Goal: Task Accomplishment & Management: Manage account settings

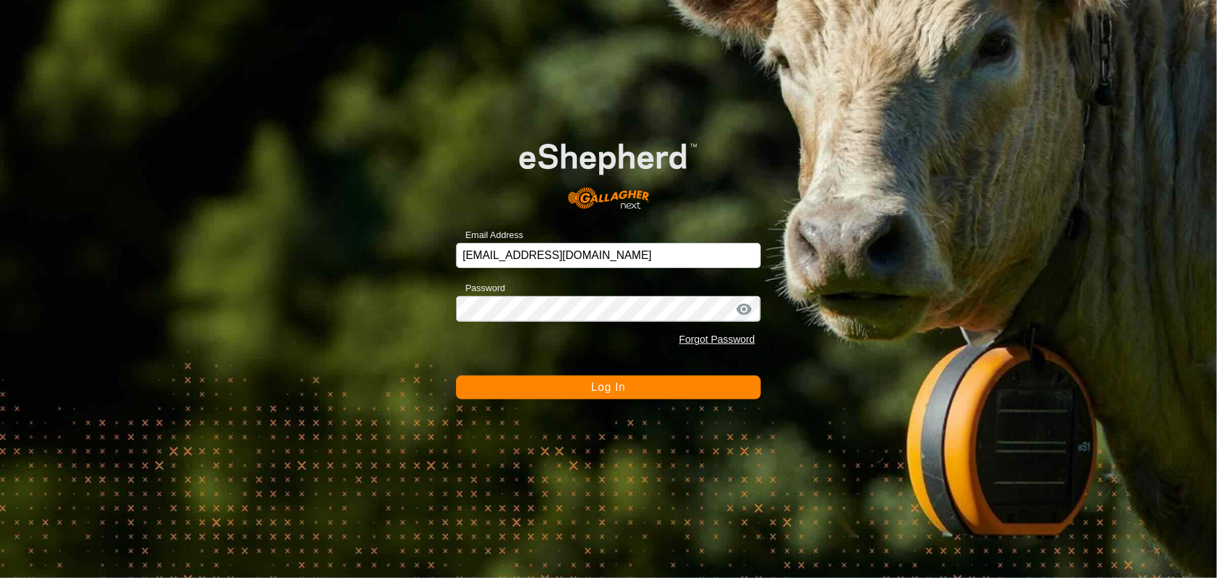
click at [495, 393] on button "Log In" at bounding box center [608, 387] width 304 height 24
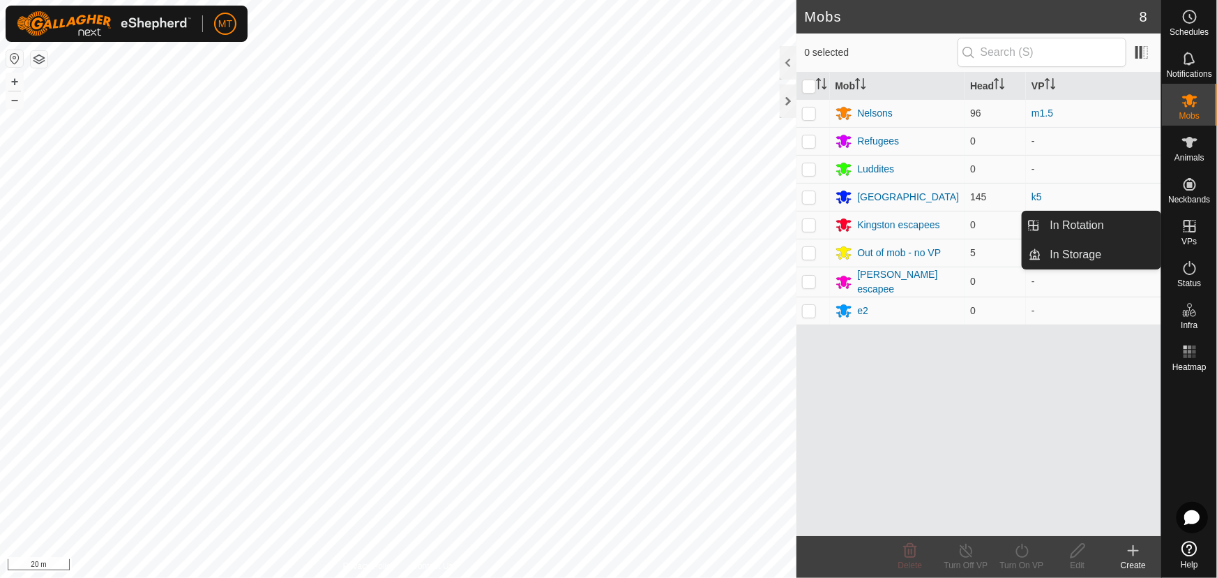
drag, startPoint x: 1188, startPoint y: 210, endPoint x: 1190, endPoint y: 225, distance: 15.5
click at [1190, 225] on icon at bounding box center [1190, 226] width 13 height 13
click at [1097, 224] on link "In Rotation" at bounding box center [1101, 225] width 119 height 28
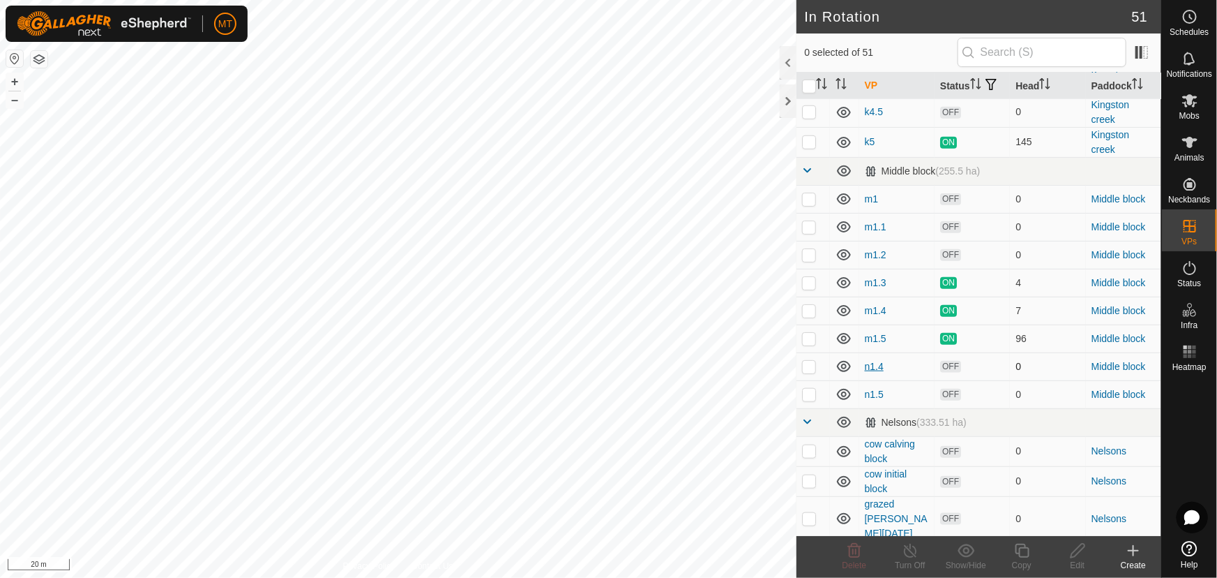
scroll to position [571, 0]
click at [808, 343] on p-checkbox at bounding box center [809, 337] width 14 height 11
checkbox input "true"
click at [1025, 555] on icon at bounding box center [1022, 550] width 17 height 17
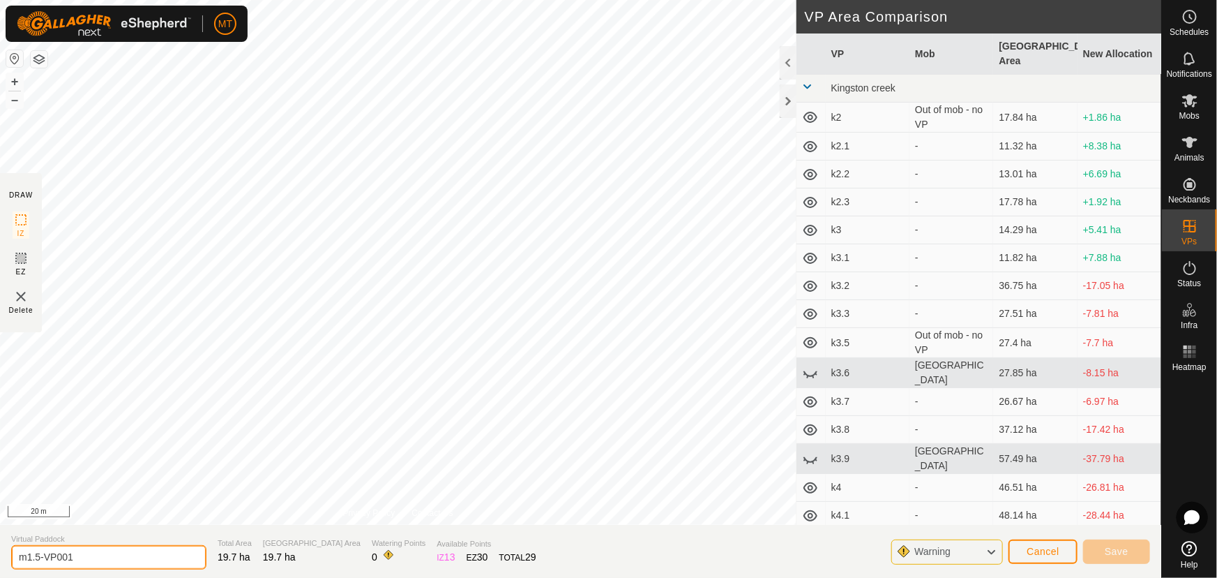
drag, startPoint x: 72, startPoint y: 554, endPoint x: 0, endPoint y: 558, distance: 72.0
click at [0, 556] on section "Virtual Paddock m1.5-VP001 Total Area 19.7 ha Grazing Area 19.7 ha Watering Poi…" at bounding box center [580, 551] width 1161 height 53
type input "m1.6"
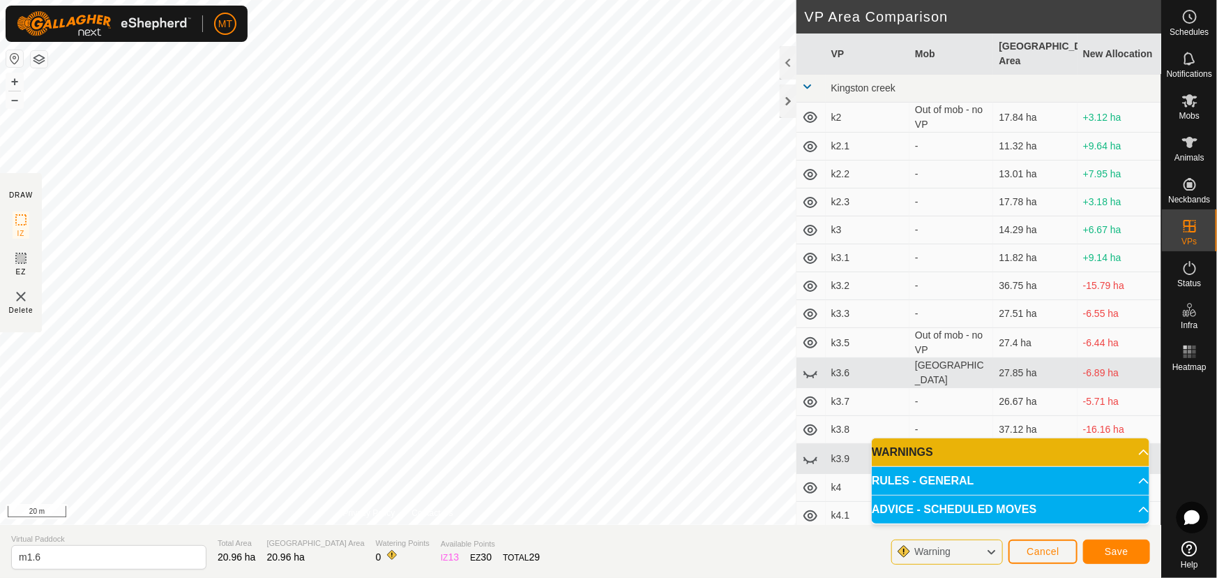
click at [799, 0] on html "MT Schedules Notifications Mobs Animals Neckbands VPs Status Infra Heatmap Help…" at bounding box center [608, 289] width 1217 height 578
click at [1102, 552] on button "Save" at bounding box center [1116, 551] width 67 height 24
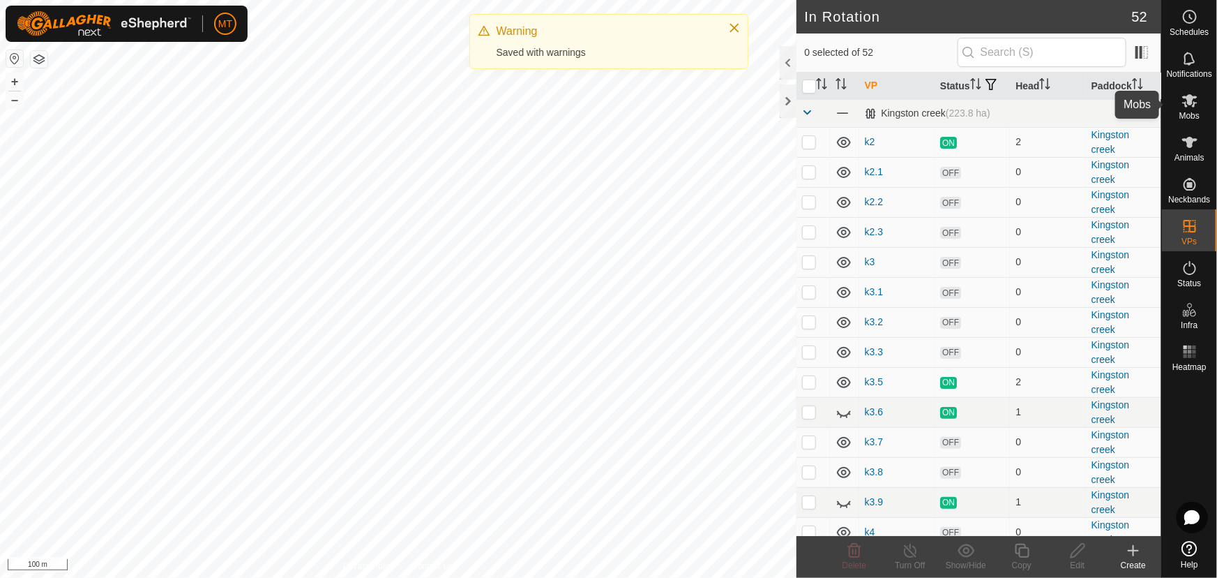
click at [1192, 104] on icon at bounding box center [1189, 100] width 15 height 13
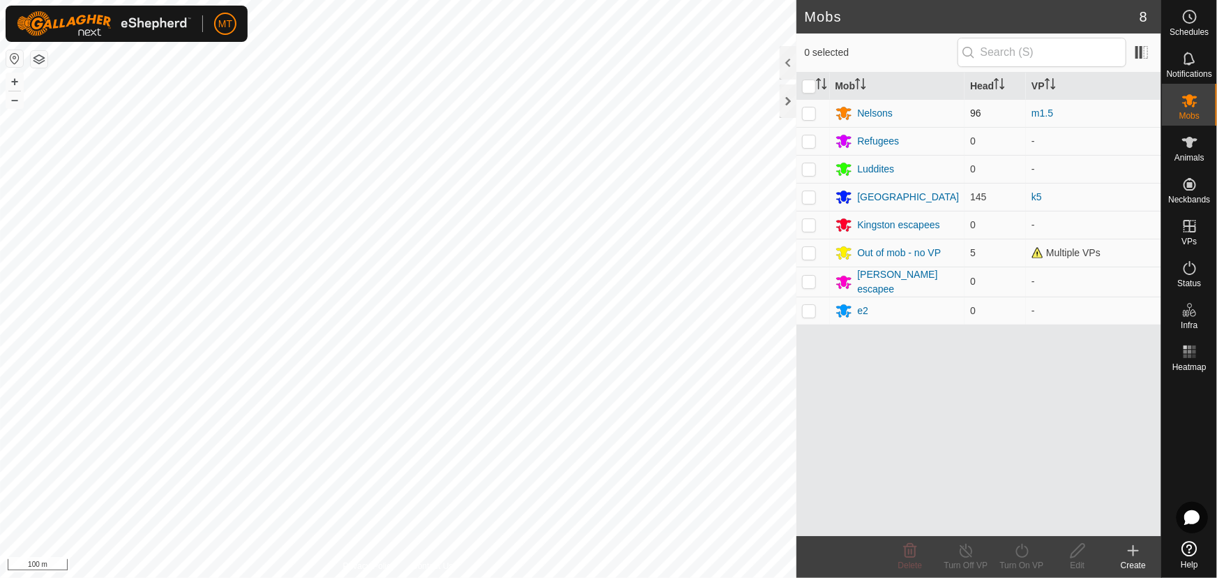
click at [808, 111] on p-checkbox at bounding box center [809, 112] width 14 height 11
checkbox input "true"
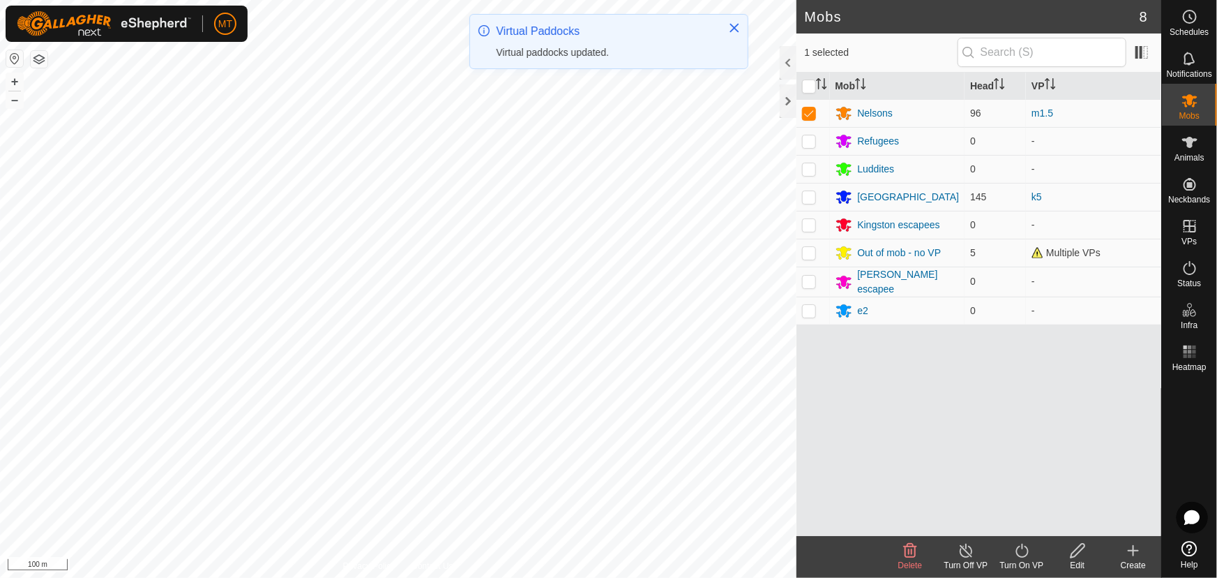
click at [1025, 558] on icon at bounding box center [1022, 550] width 17 height 17
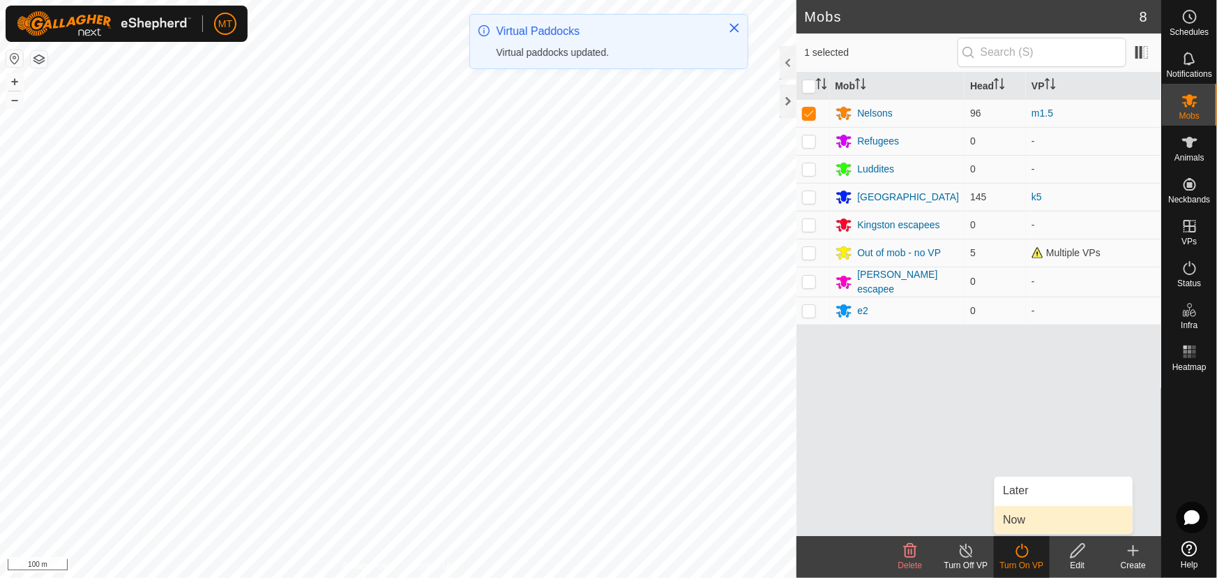
click at [1021, 518] on link "Now" at bounding box center [1064, 520] width 138 height 28
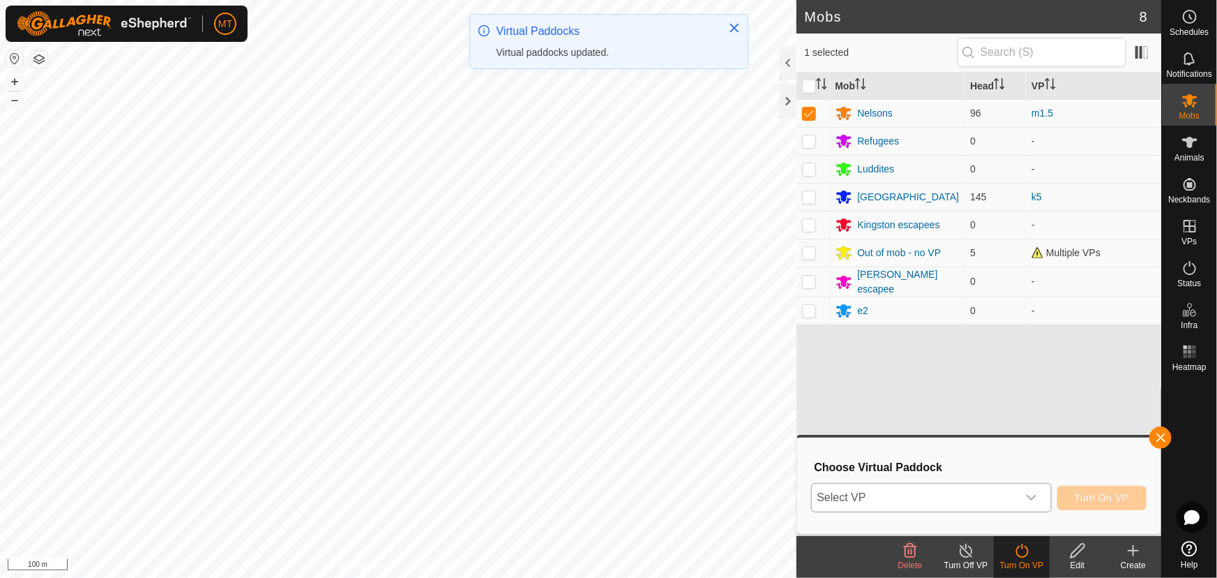
click at [914, 499] on span "Select VP" at bounding box center [915, 497] width 206 height 28
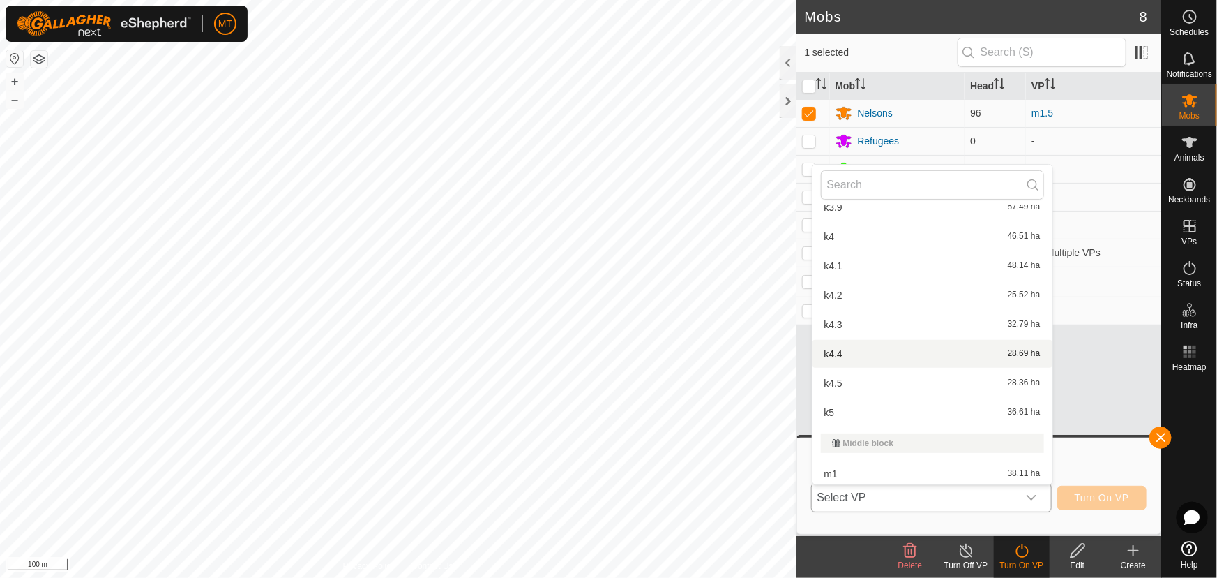
scroll to position [712, 0]
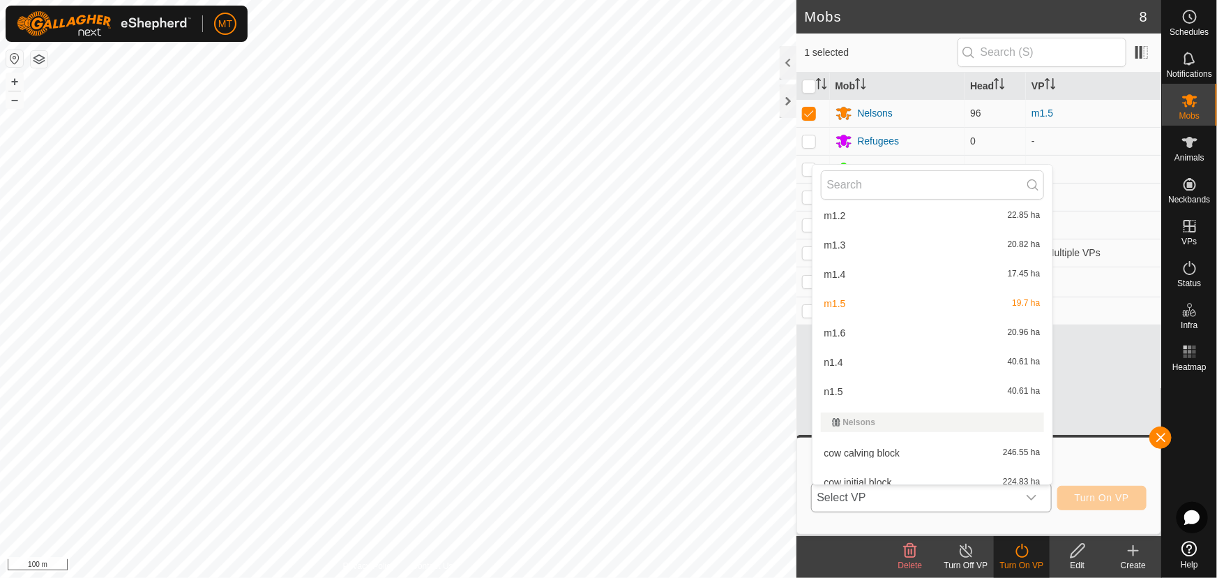
click at [860, 334] on li "m1.6 20.96 ha" at bounding box center [933, 333] width 240 height 28
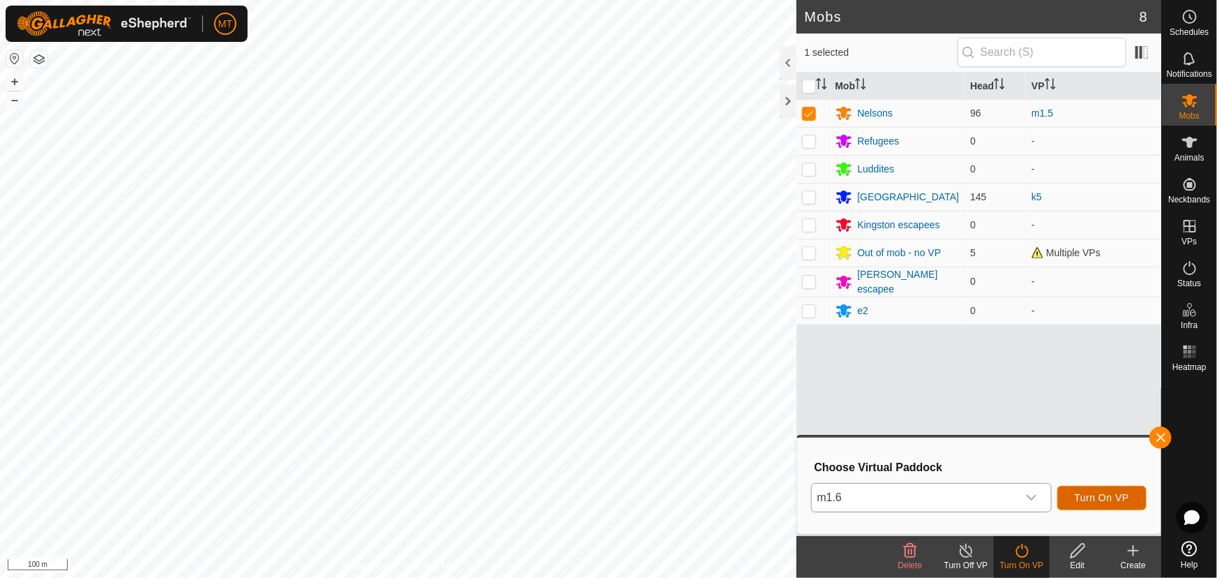
click at [1104, 497] on span "Turn On VP" at bounding box center [1102, 497] width 54 height 11
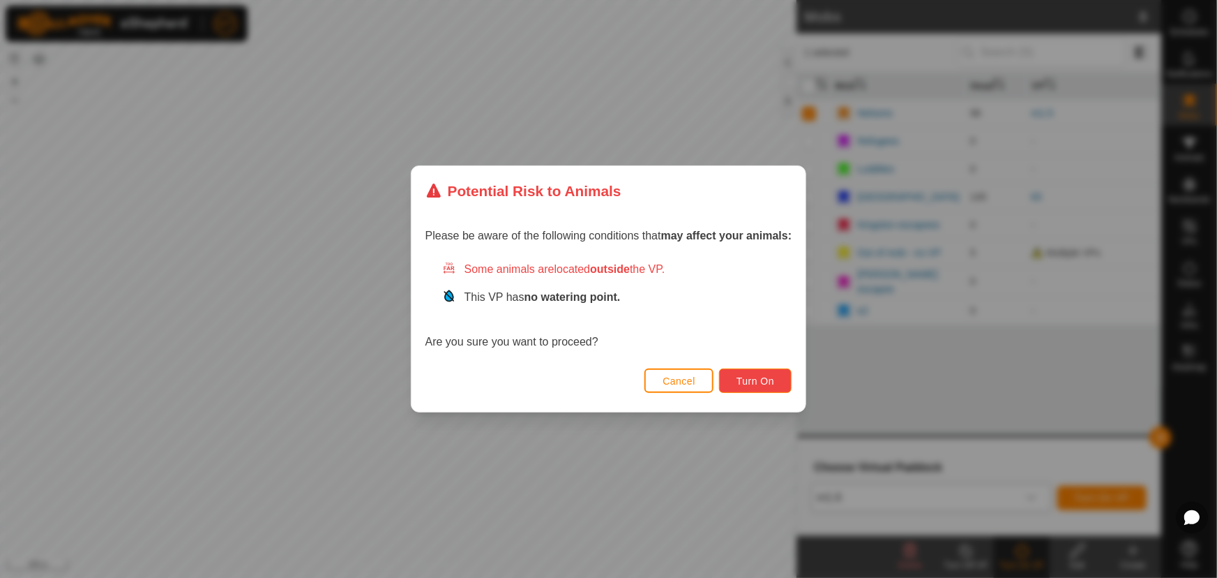
click at [774, 383] on span "Turn On" at bounding box center [756, 380] width 38 height 11
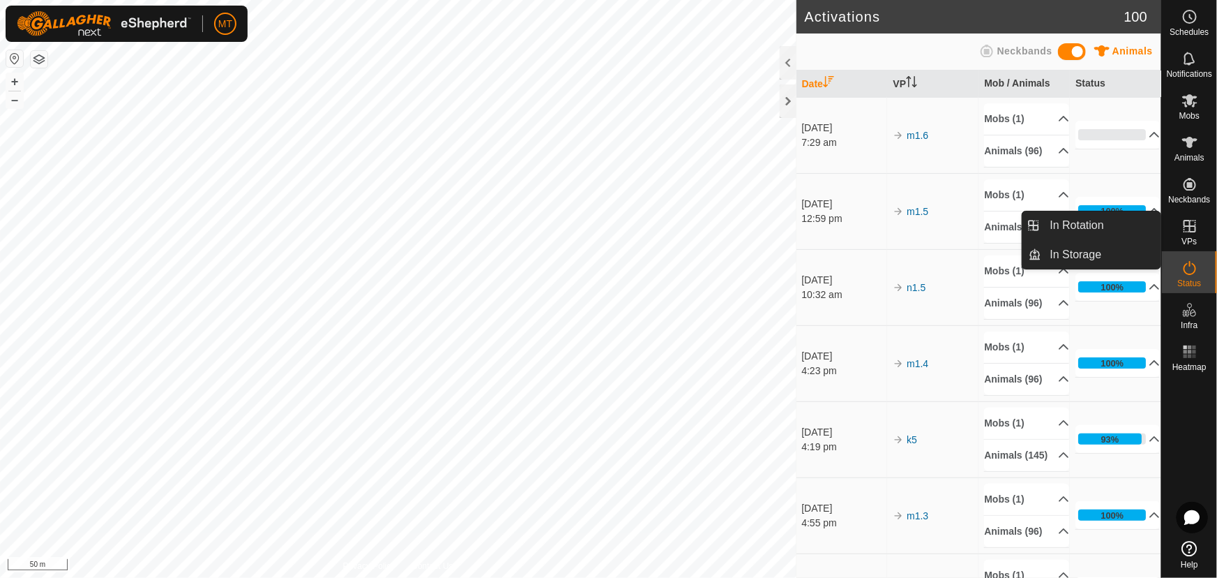
click at [1189, 224] on icon at bounding box center [1190, 226] width 13 height 13
click at [1101, 225] on link "In Rotation" at bounding box center [1101, 225] width 119 height 28
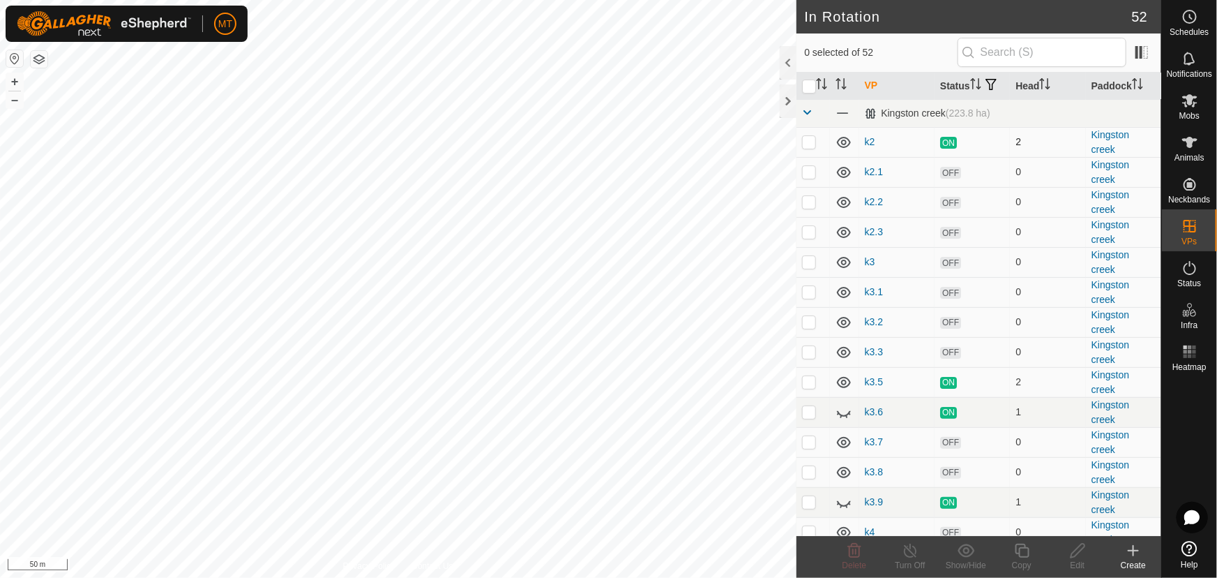
click at [806, 147] on p-checkbox at bounding box center [809, 141] width 14 height 11
click at [811, 147] on p-checkbox at bounding box center [809, 141] width 14 height 11
checkbox input "false"
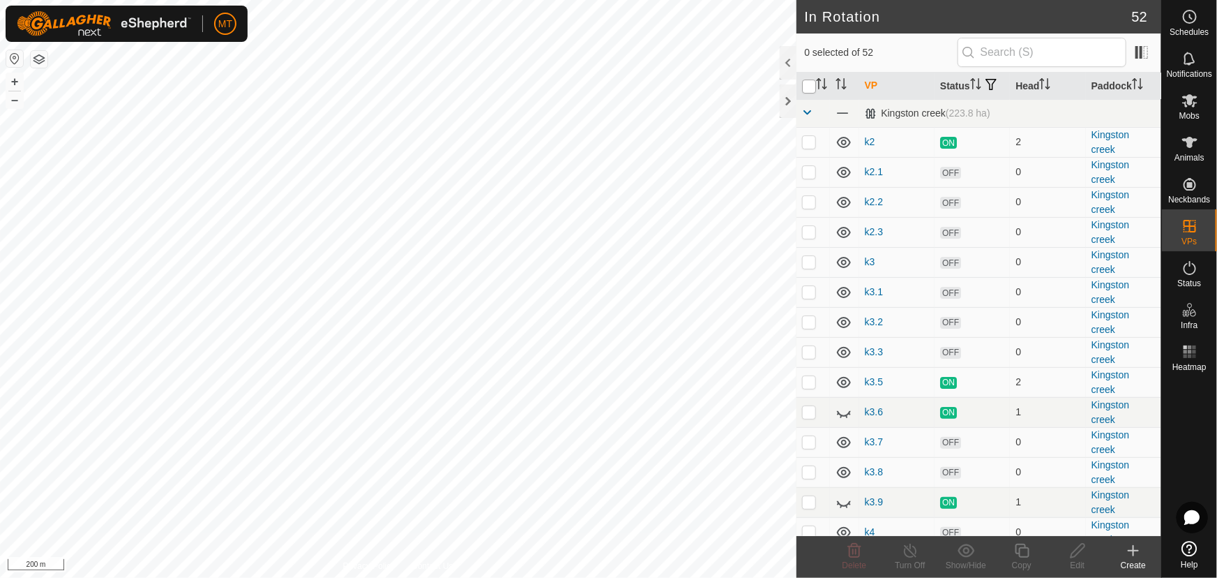
click at [807, 93] on input "checkbox" at bounding box center [809, 87] width 14 height 14
checkbox input "true"
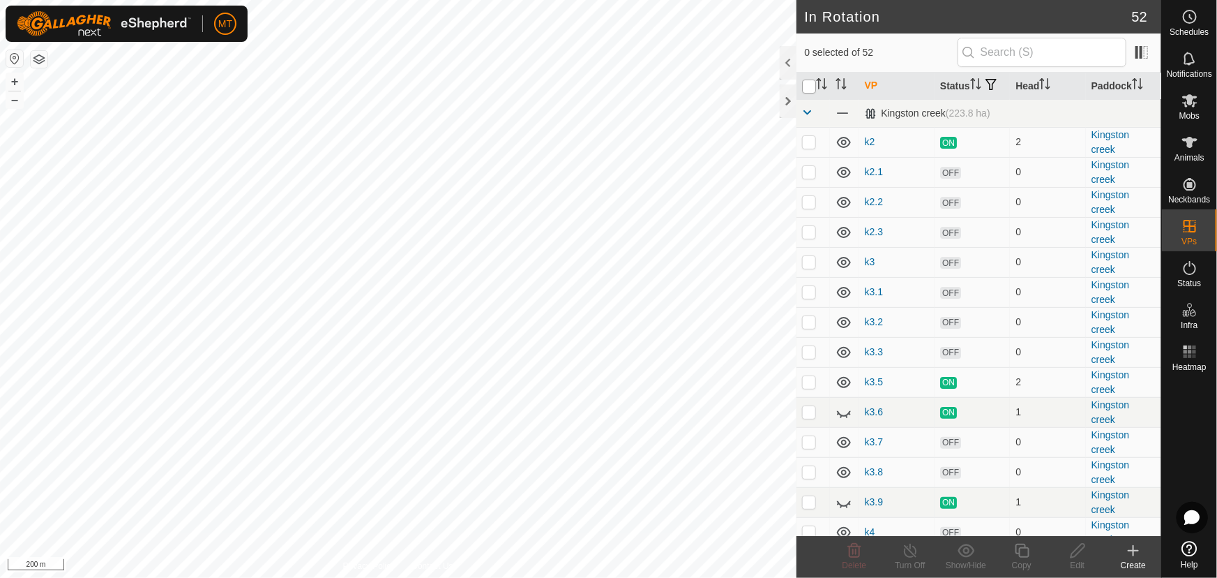
checkbox input "true"
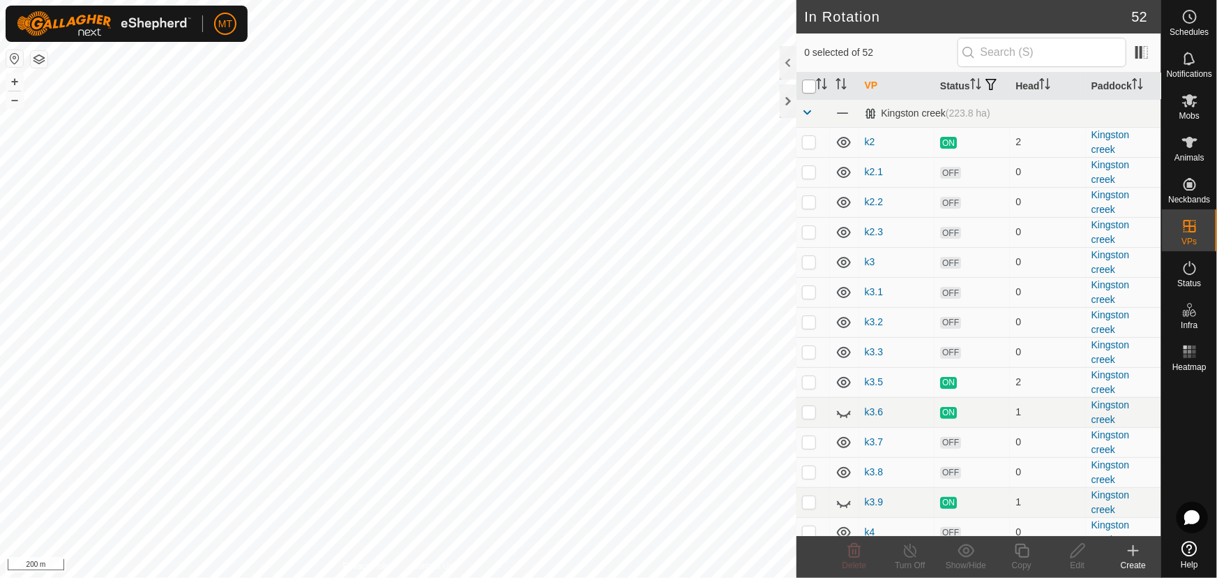
checkbox input "true"
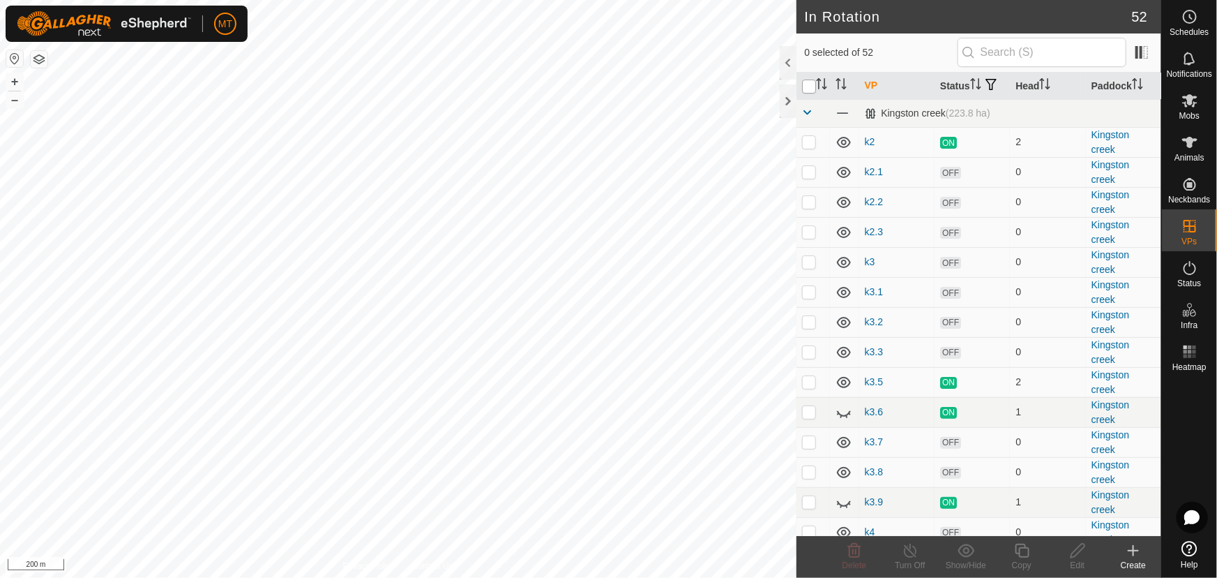
checkbox input "true"
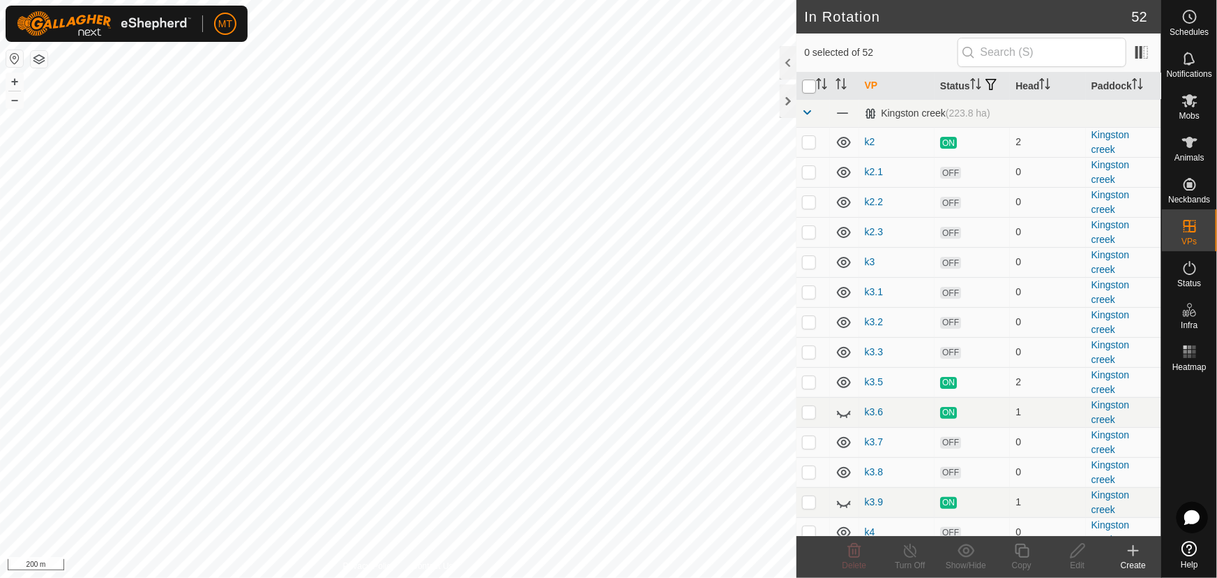
checkbox input "true"
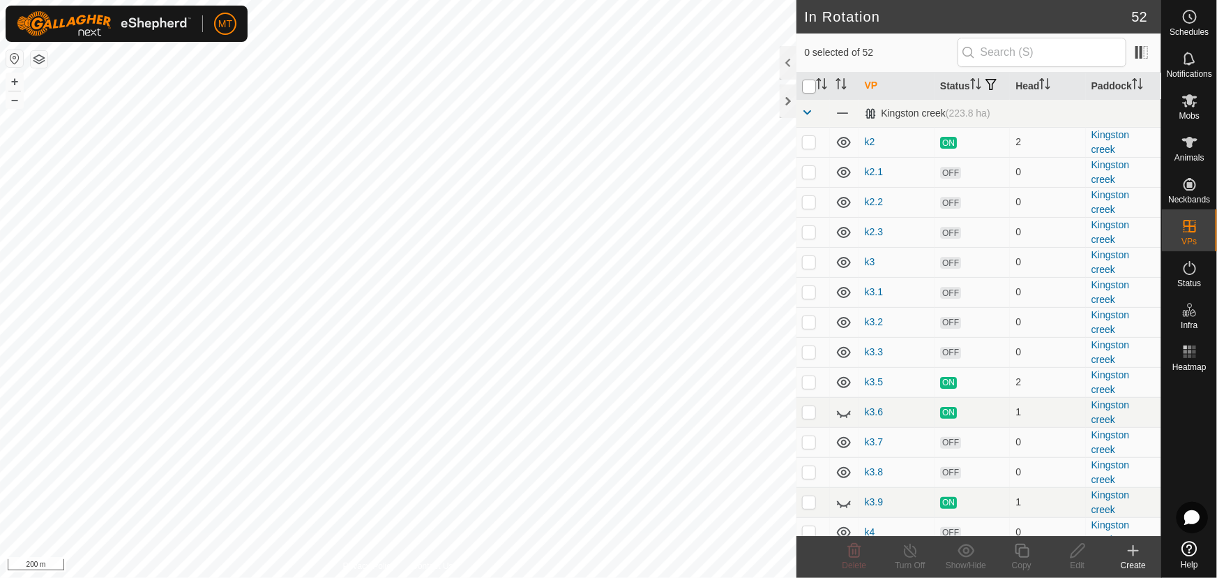
checkbox input "true"
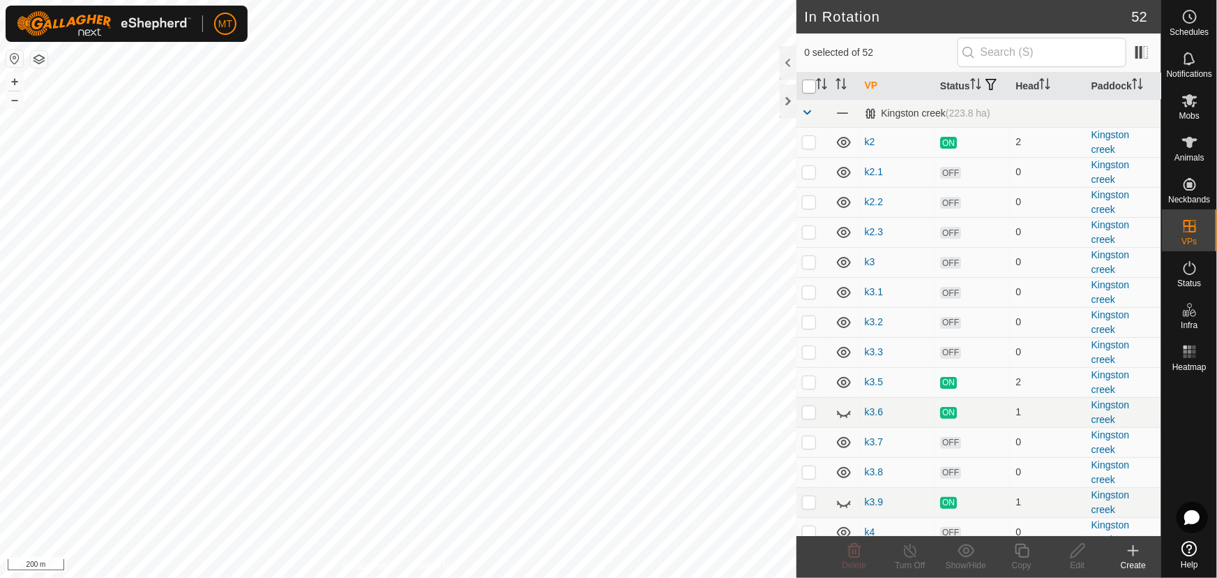
checkbox input "true"
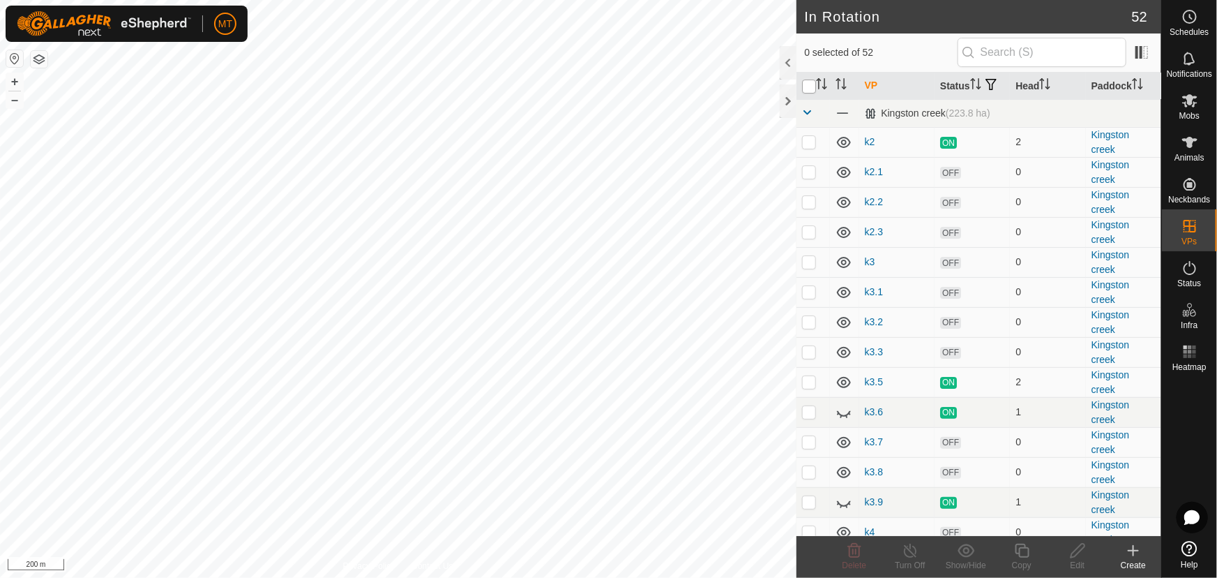
checkbox input "true"
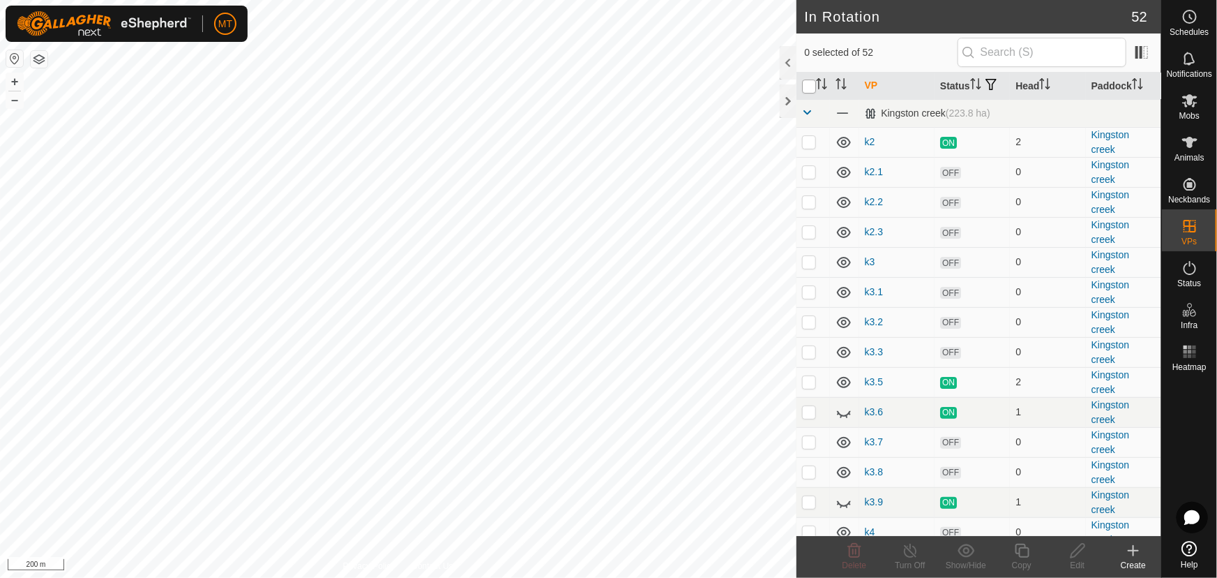
checkbox input "true"
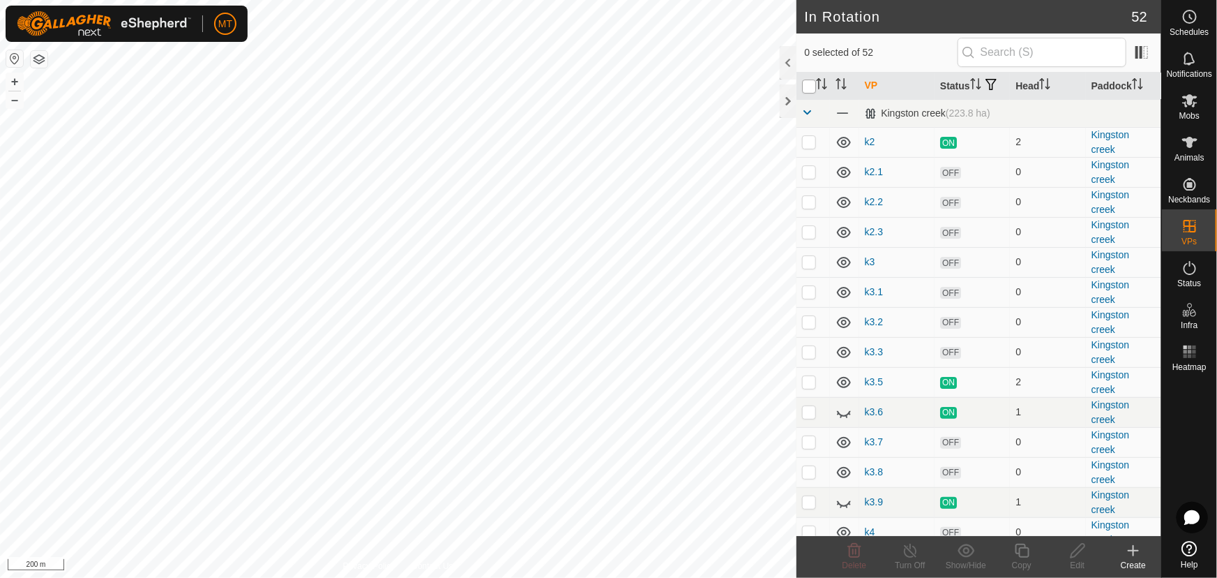
checkbox input "true"
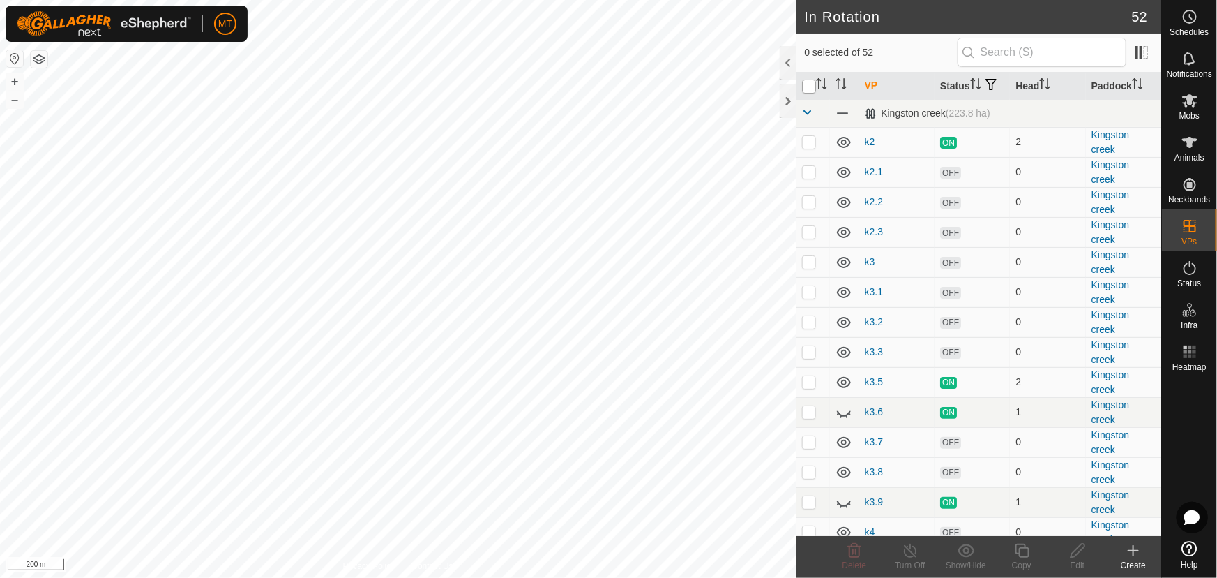
checkbox input "true"
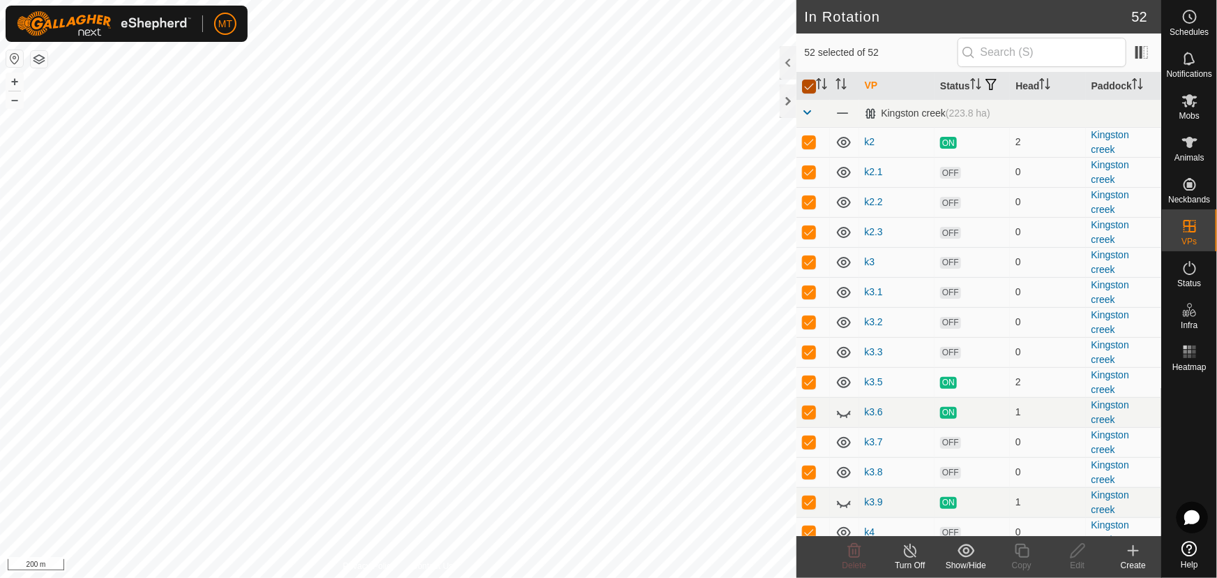
click at [807, 93] on input "checkbox" at bounding box center [809, 87] width 14 height 14
checkbox input "false"
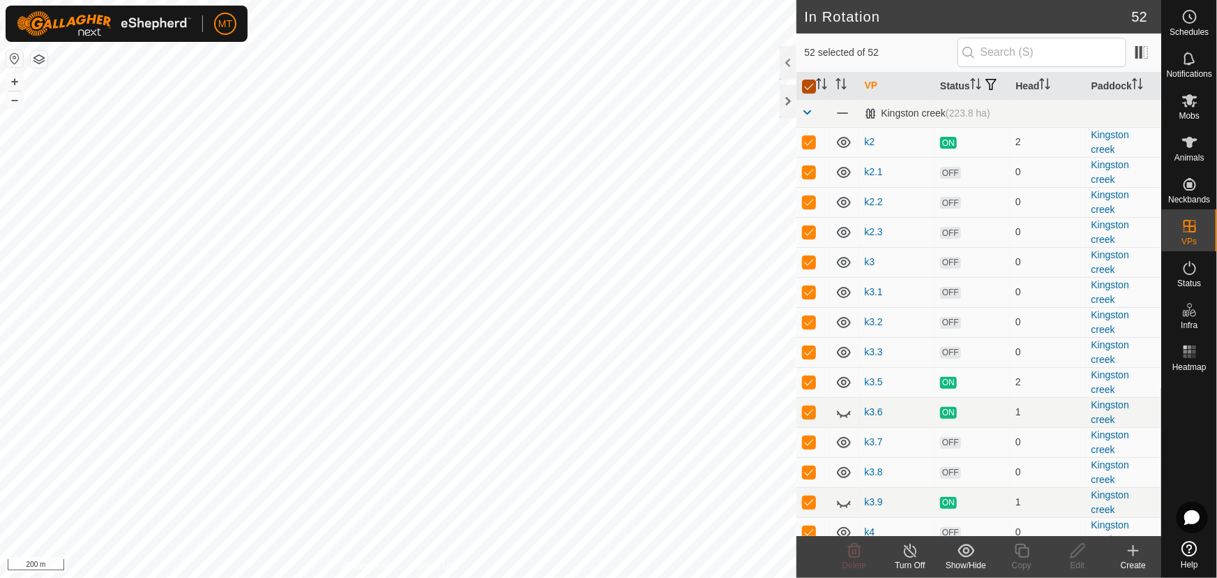
checkbox input "false"
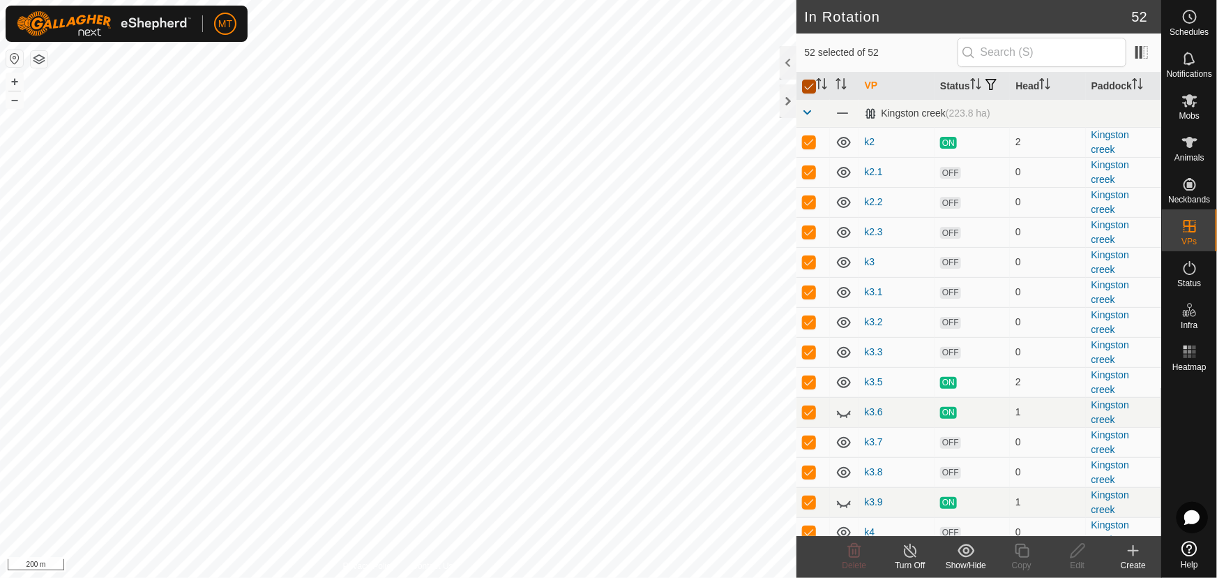
checkbox input "false"
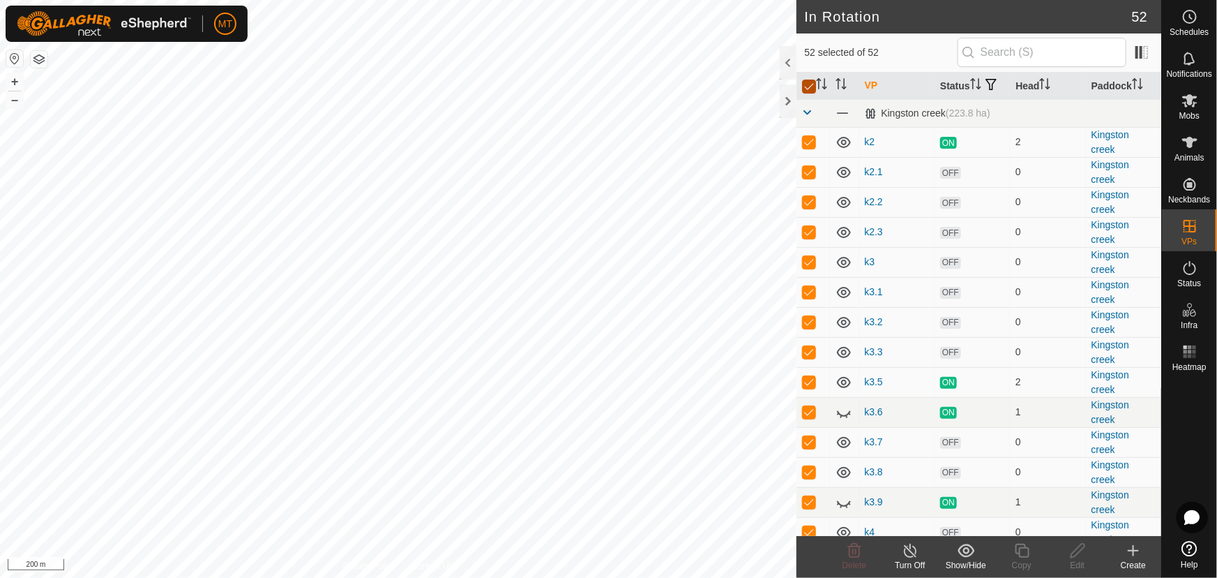
checkbox input "false"
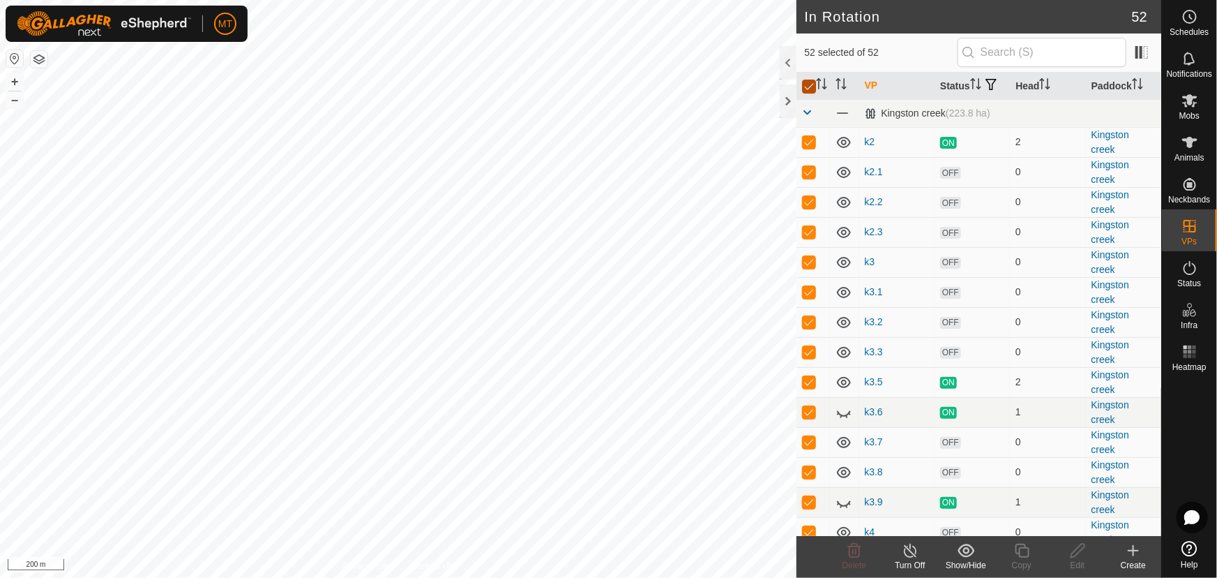
checkbox input "false"
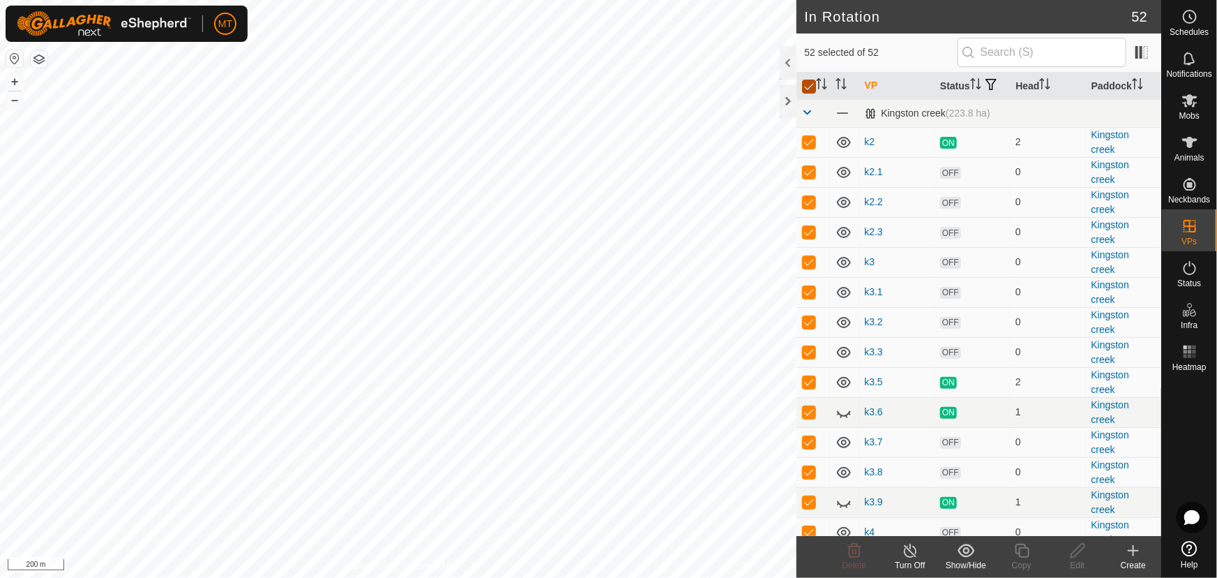
checkbox input "false"
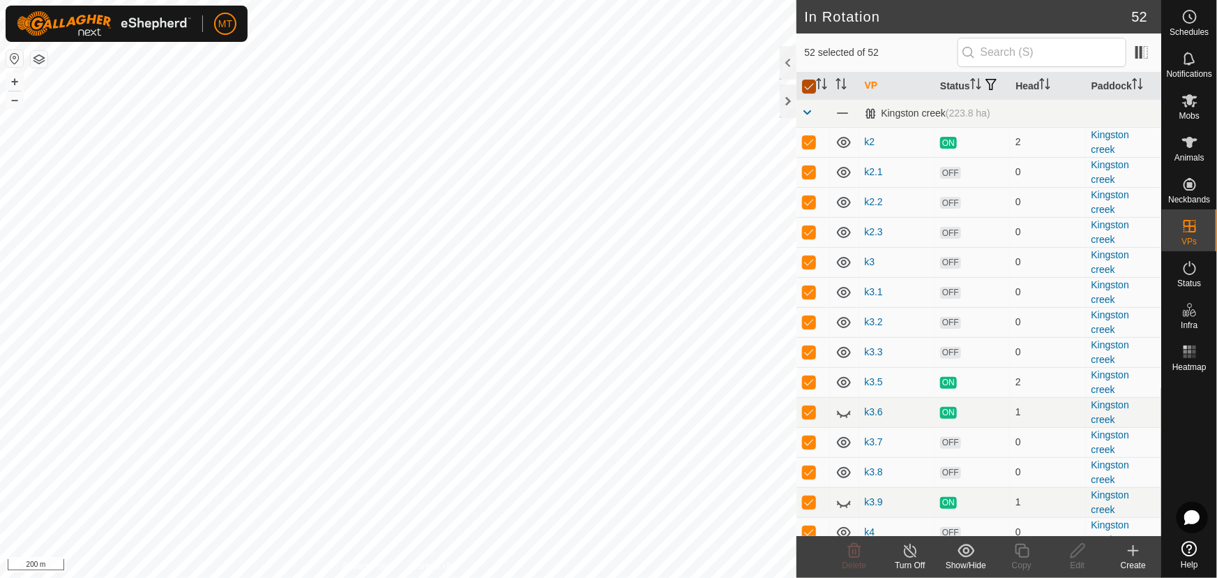
checkbox input "false"
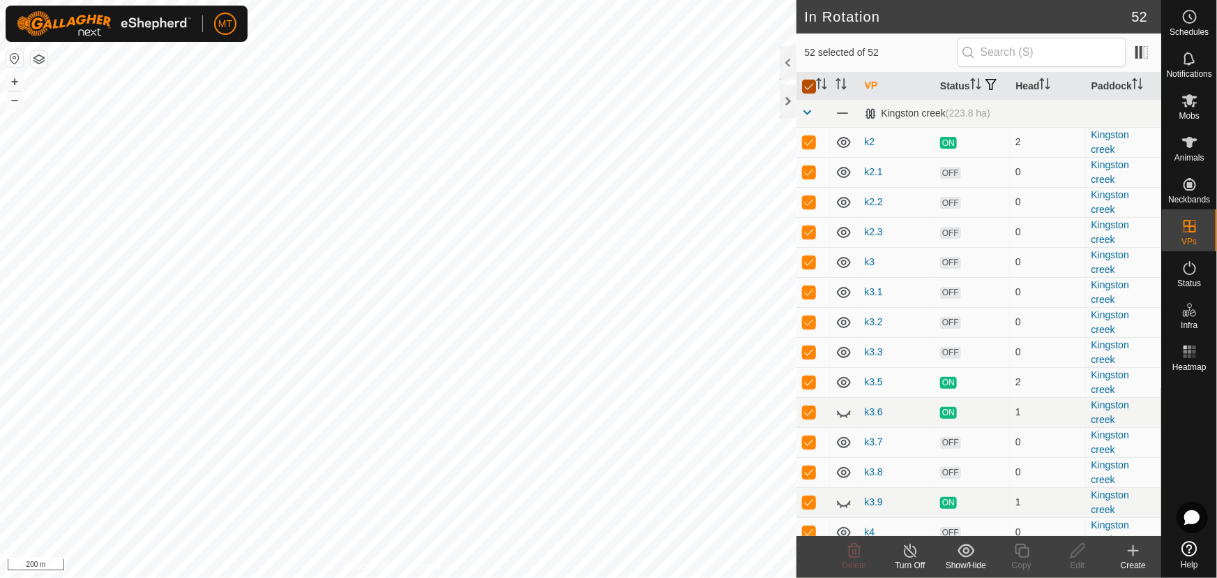
checkbox input "false"
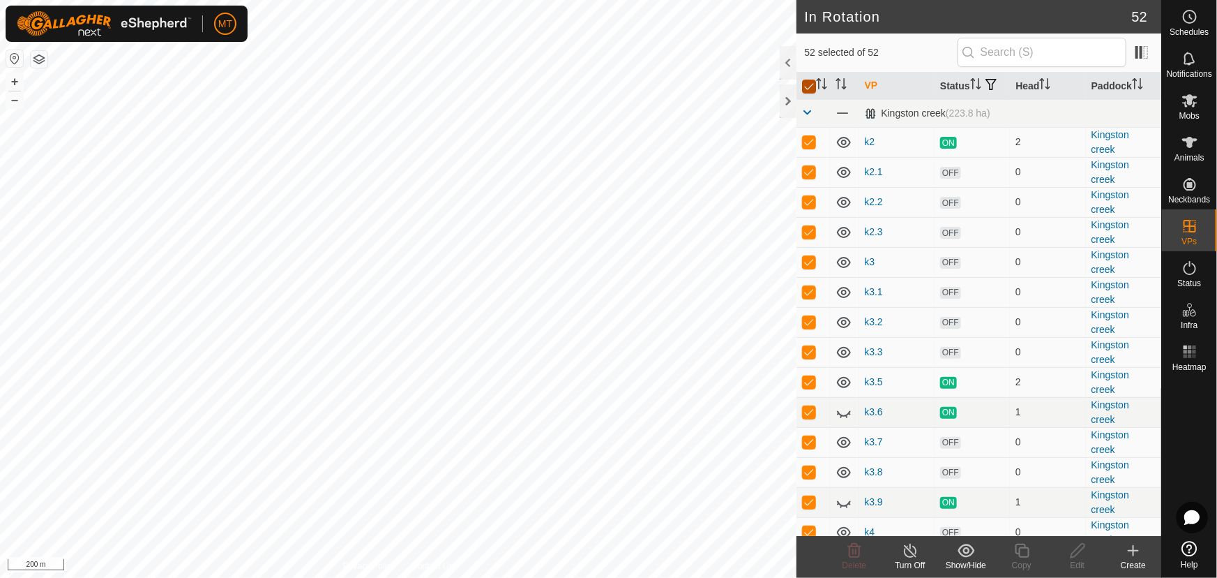
checkbox input "false"
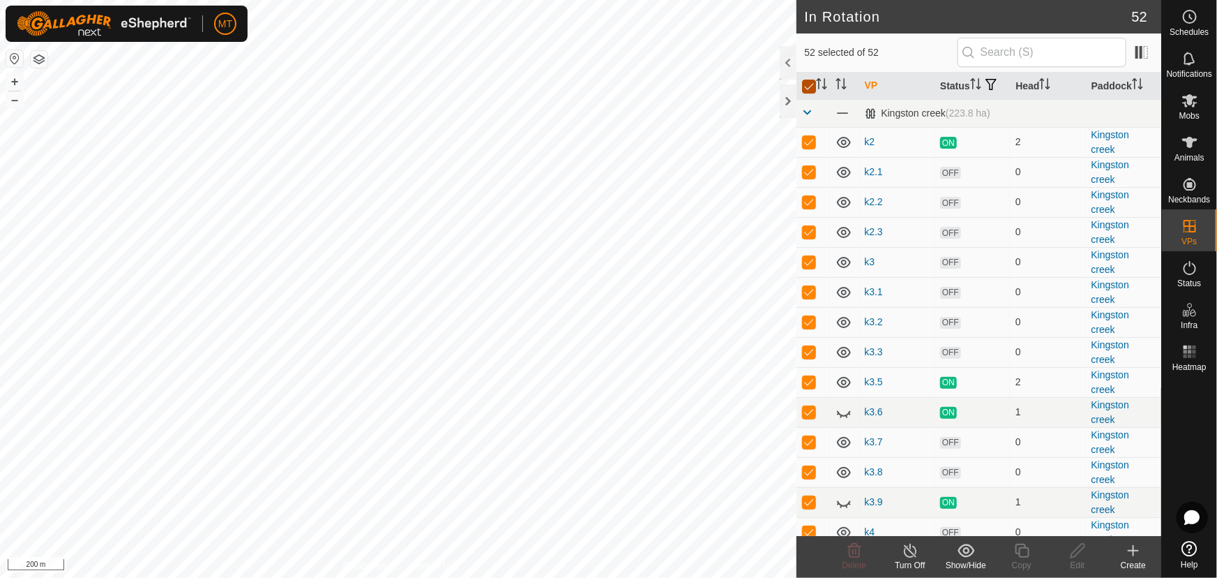
checkbox input "false"
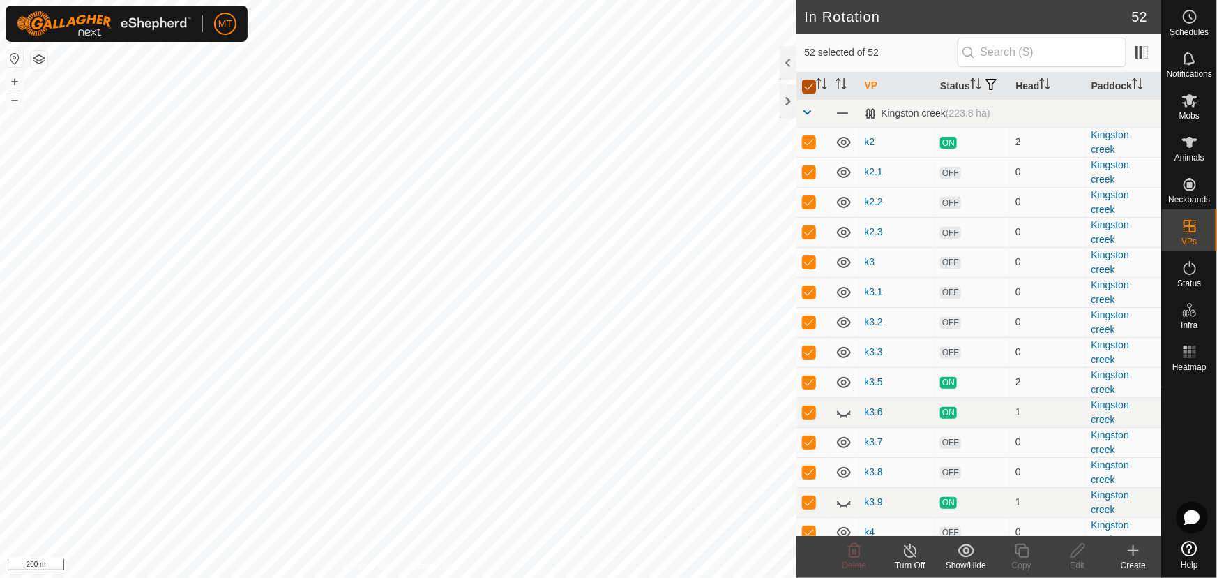
checkbox input "false"
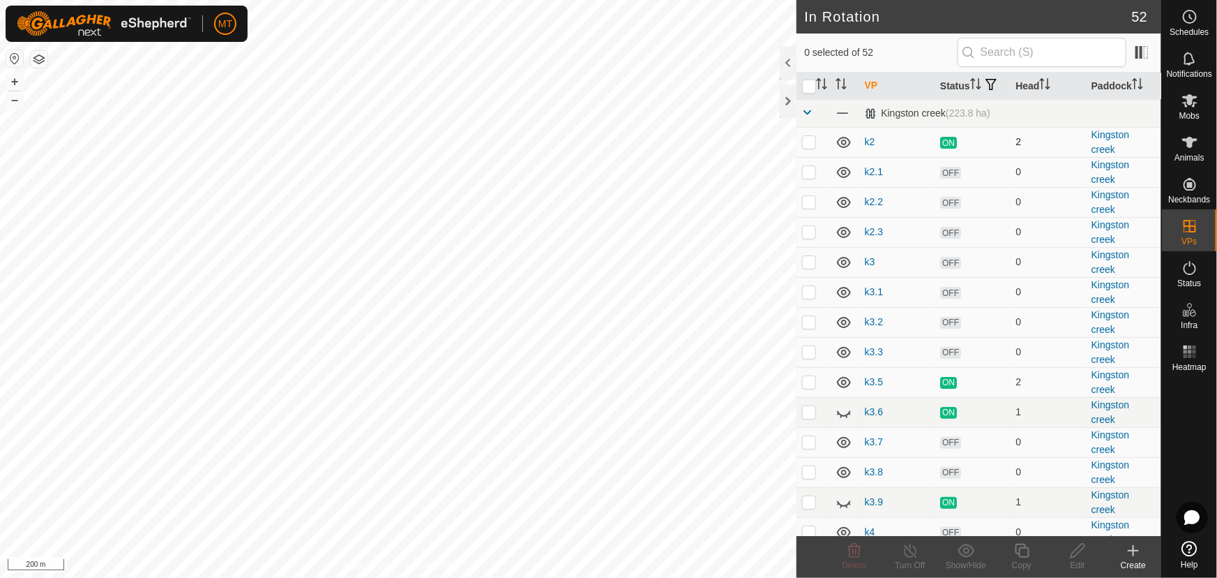
click at [806, 147] on p-checkbox at bounding box center [809, 141] width 14 height 11
click at [807, 148] on td at bounding box center [813, 142] width 33 height 30
checkbox input "false"
click at [806, 177] on p-checkbox at bounding box center [809, 171] width 14 height 11
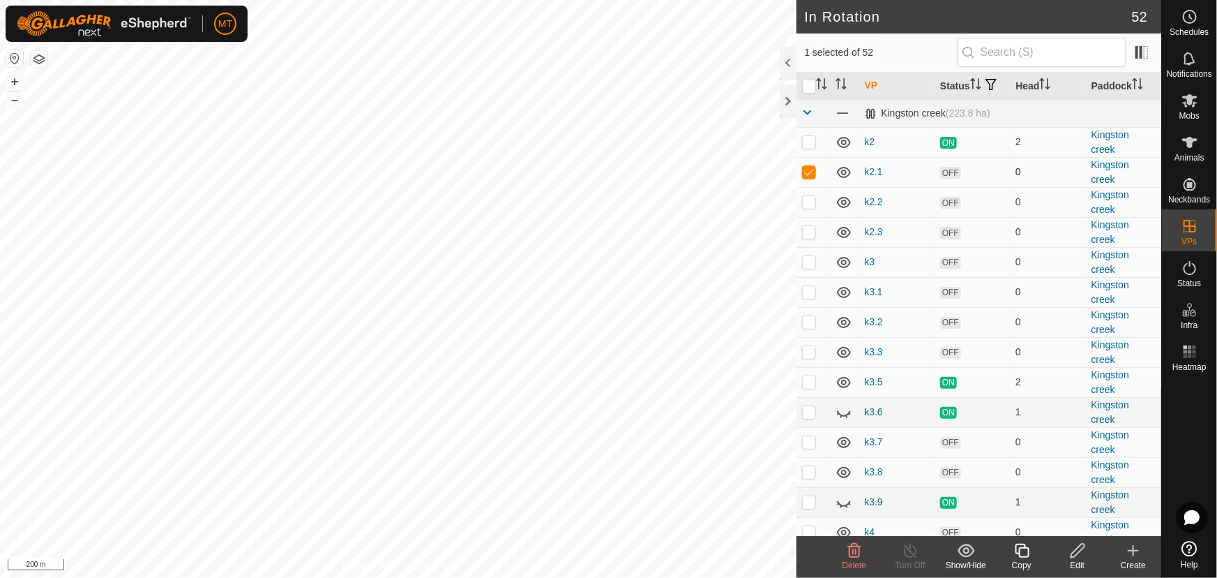
checkbox input "false"
click at [809, 207] on p-checkbox at bounding box center [809, 201] width 14 height 11
checkbox input "true"
click at [807, 247] on td at bounding box center [813, 232] width 33 height 30
checkbox input "true"
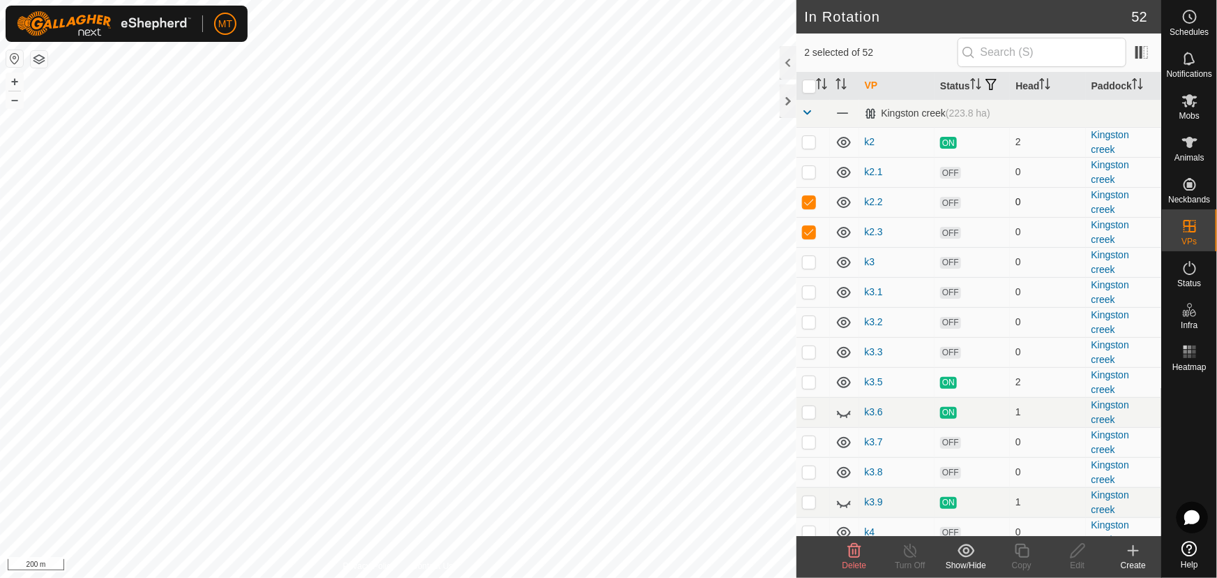
click at [809, 207] on p-checkbox at bounding box center [809, 201] width 14 height 11
checkbox input "false"
click at [806, 237] on p-checkbox at bounding box center [809, 231] width 14 height 11
checkbox input "false"
click at [813, 147] on p-checkbox at bounding box center [809, 141] width 14 height 11
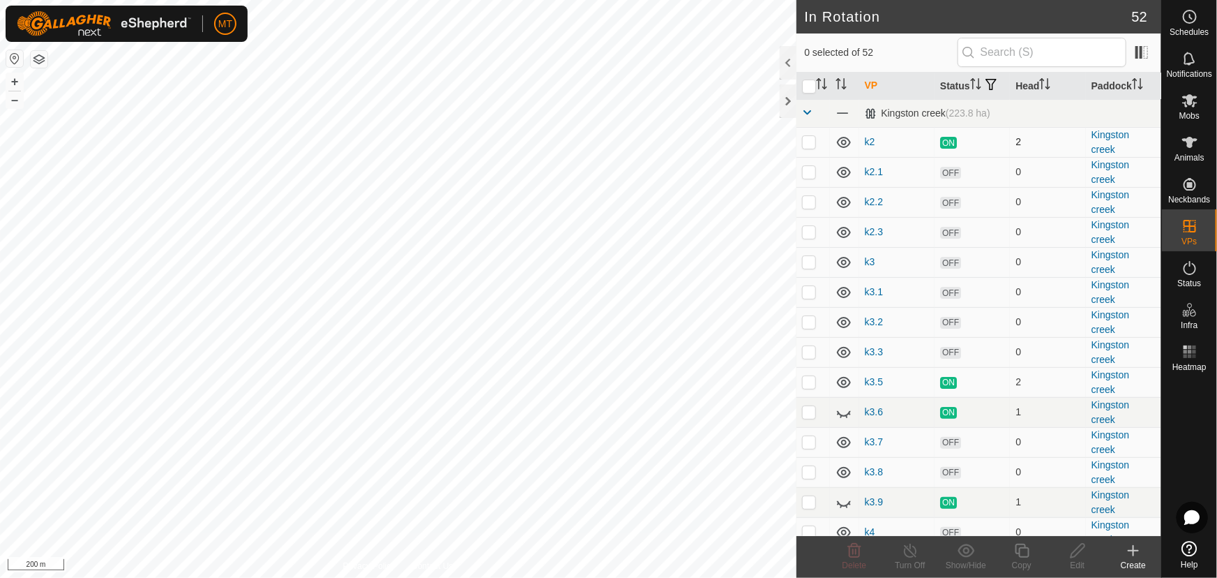
checkbox input "true"
click at [1017, 557] on icon at bounding box center [1022, 550] width 17 height 17
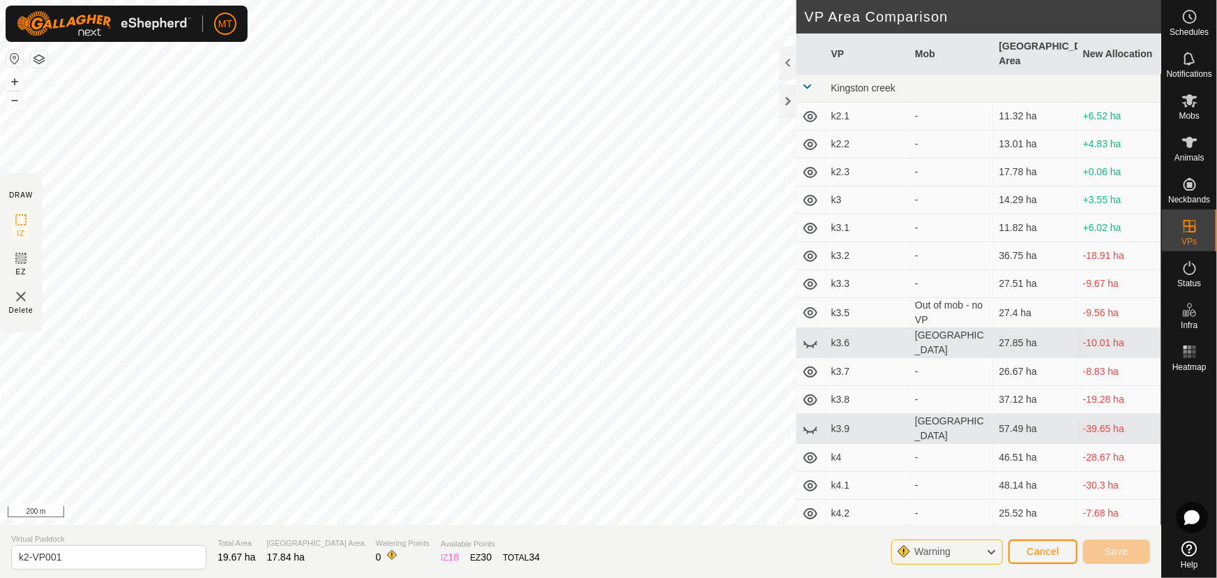
click at [990, 551] on icon at bounding box center [991, 552] width 11 height 18
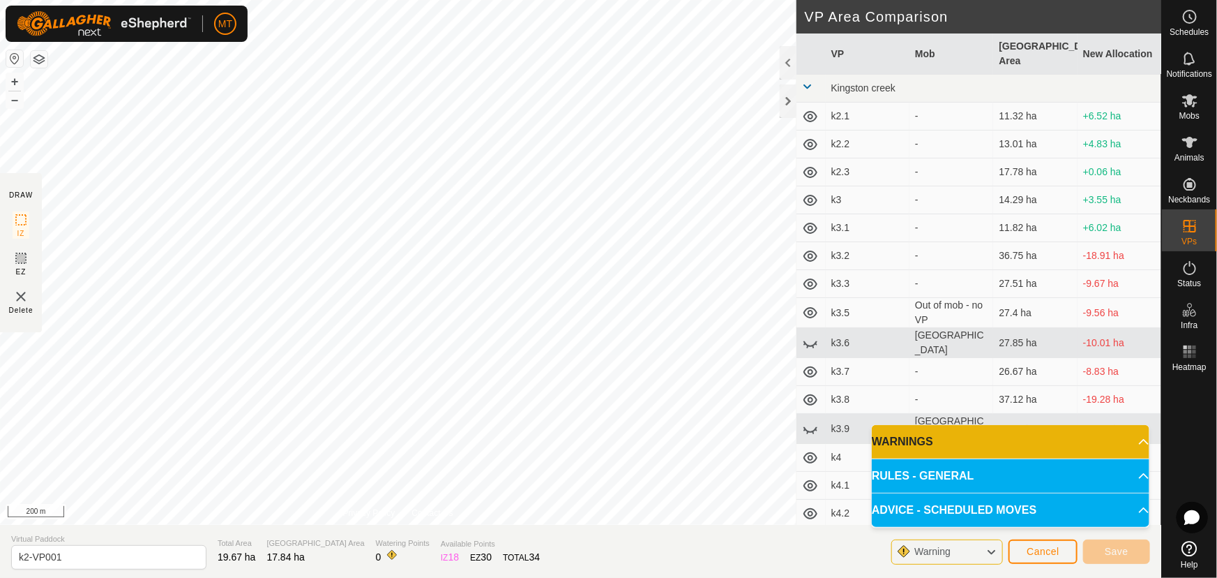
click at [1108, 437] on p-accordion-header "WARNINGS" at bounding box center [1011, 441] width 278 height 33
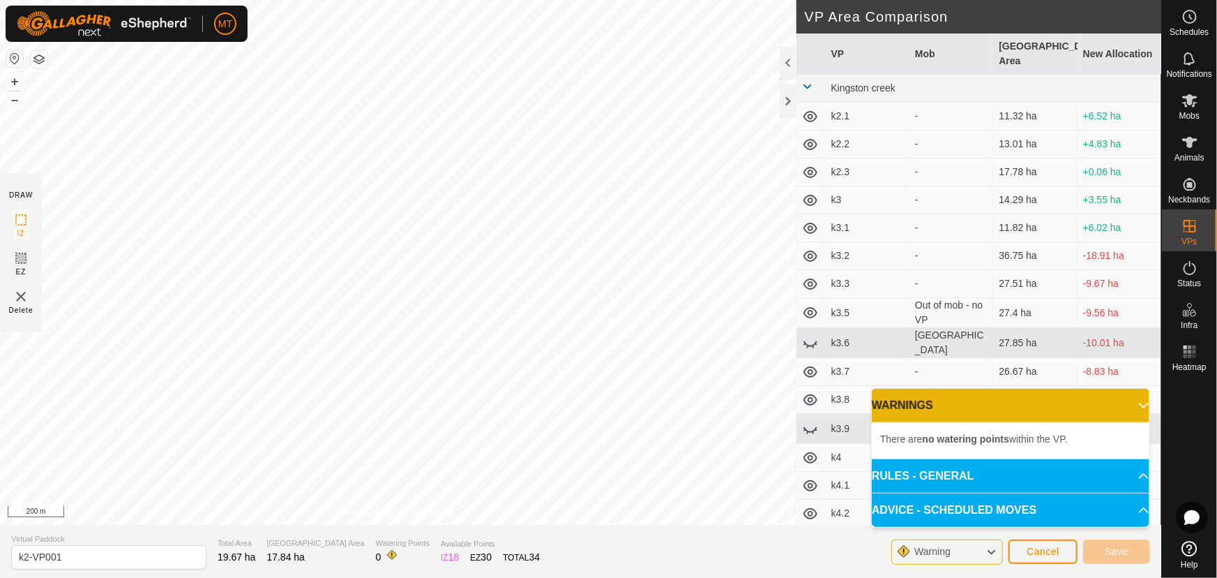
click at [1101, 405] on p-accordion-header "WARNINGS" at bounding box center [1011, 405] width 278 height 33
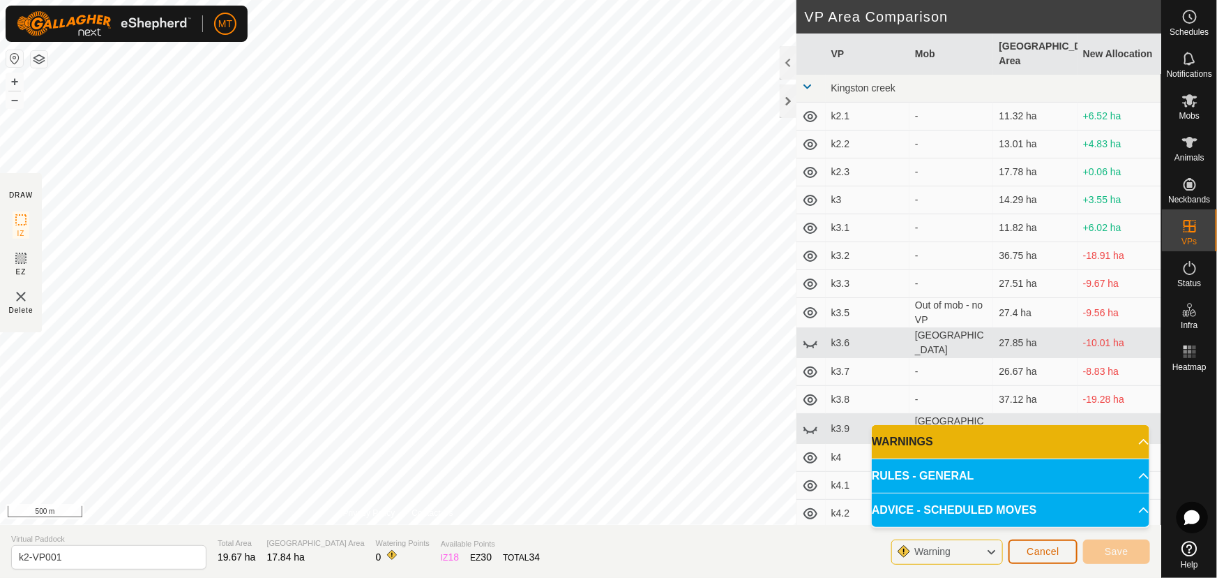
click at [1041, 558] on button "Cancel" at bounding box center [1043, 551] width 69 height 24
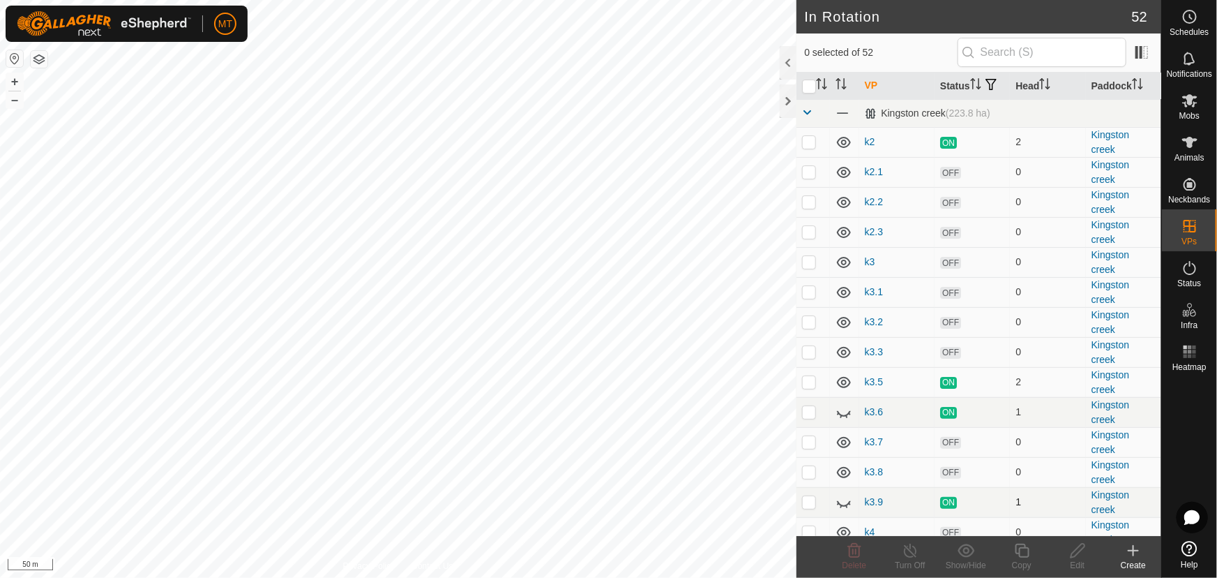
click at [809, 507] on p-checkbox at bounding box center [809, 501] width 14 height 11
checkbox input "false"
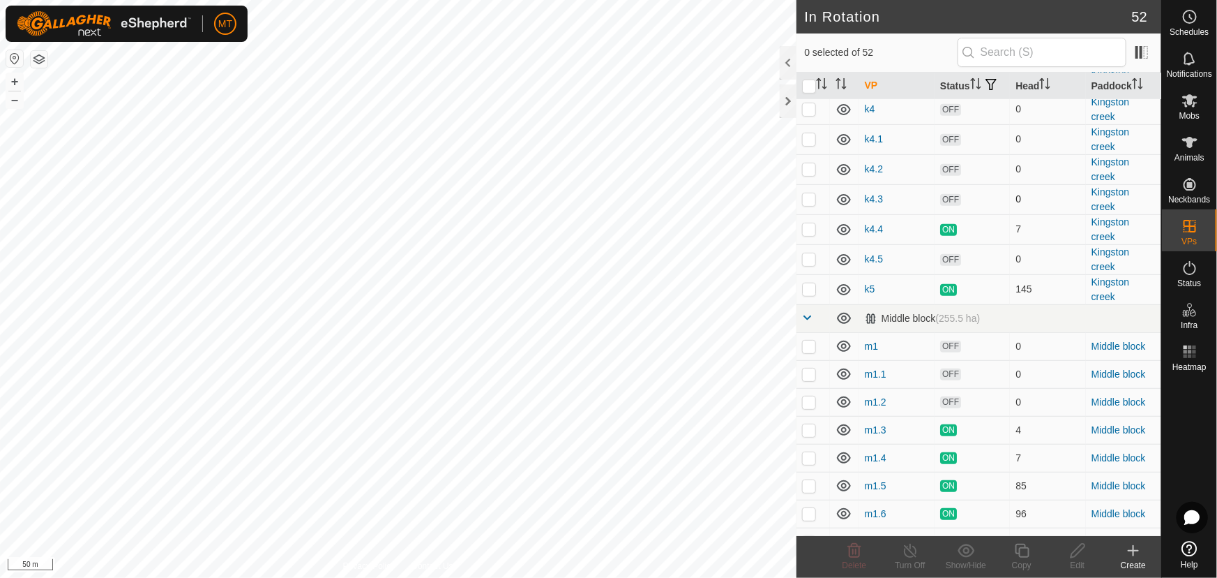
scroll to position [444, 0]
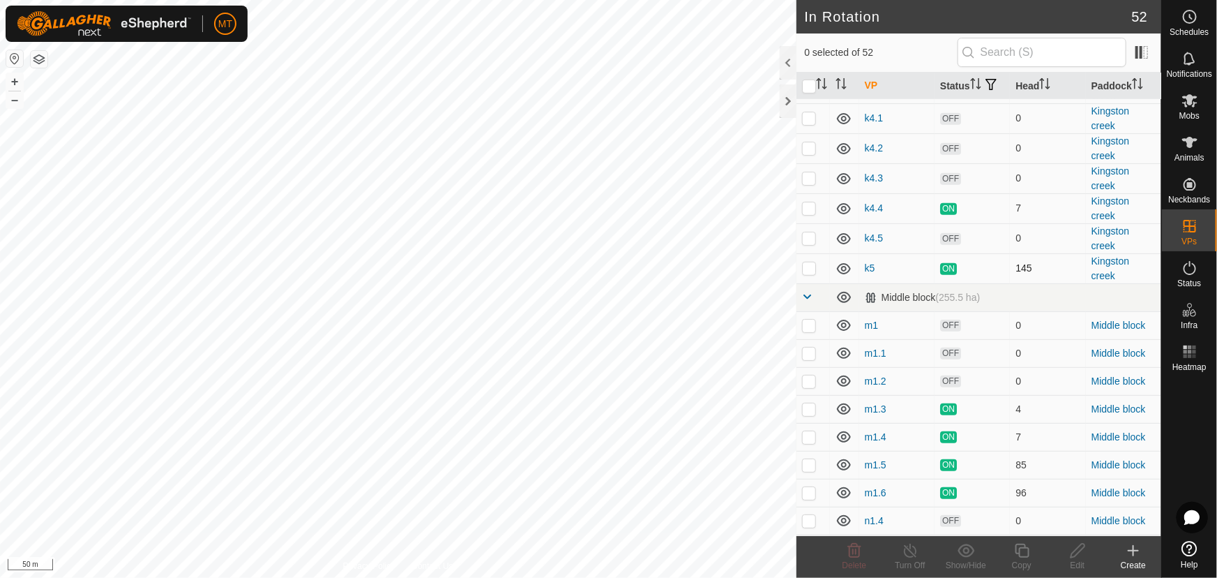
click at [808, 273] on p-checkbox at bounding box center [809, 267] width 14 height 11
checkbox input "true"
click at [1020, 551] on icon at bounding box center [1022, 550] width 14 height 14
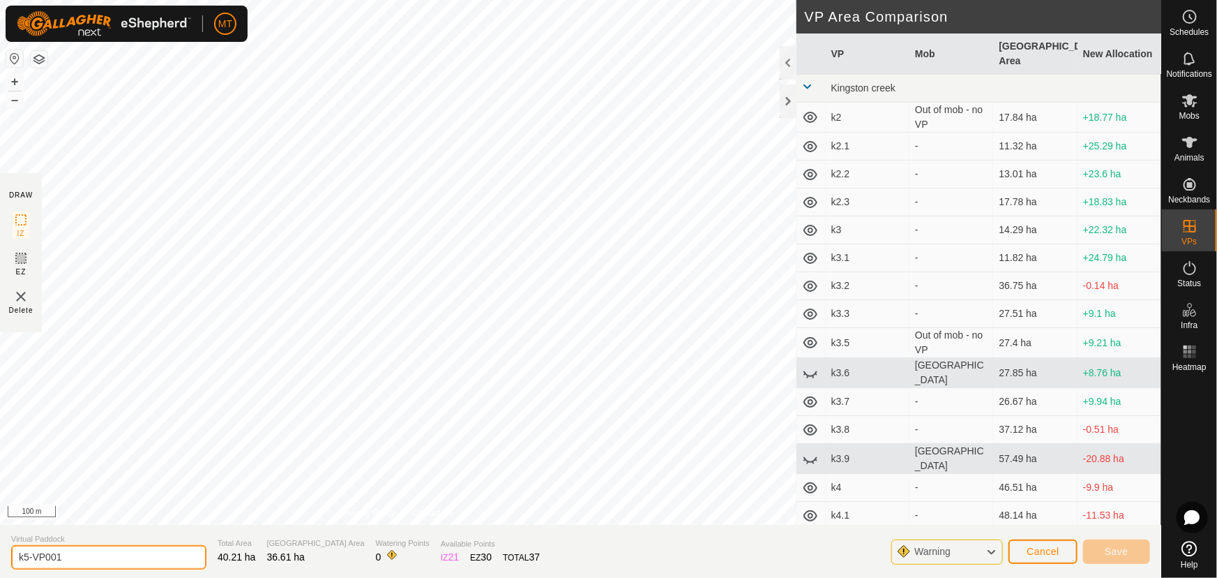
drag, startPoint x: 107, startPoint y: 565, endPoint x: 0, endPoint y: 568, distance: 106.8
click at [0, 568] on section "Virtual Paddock k5-VP001 Total Area 40.21 ha Grazing Area 36.61 ha Watering Poi…" at bounding box center [580, 551] width 1161 height 53
type input "k5.1"
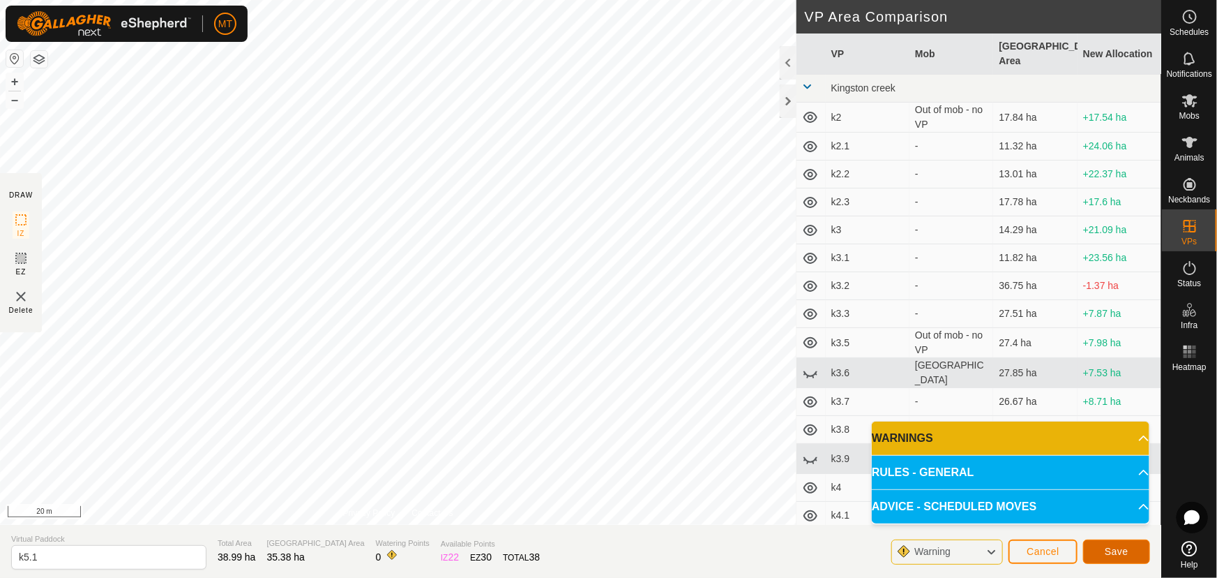
click at [1115, 555] on span "Save" at bounding box center [1117, 550] width 24 height 11
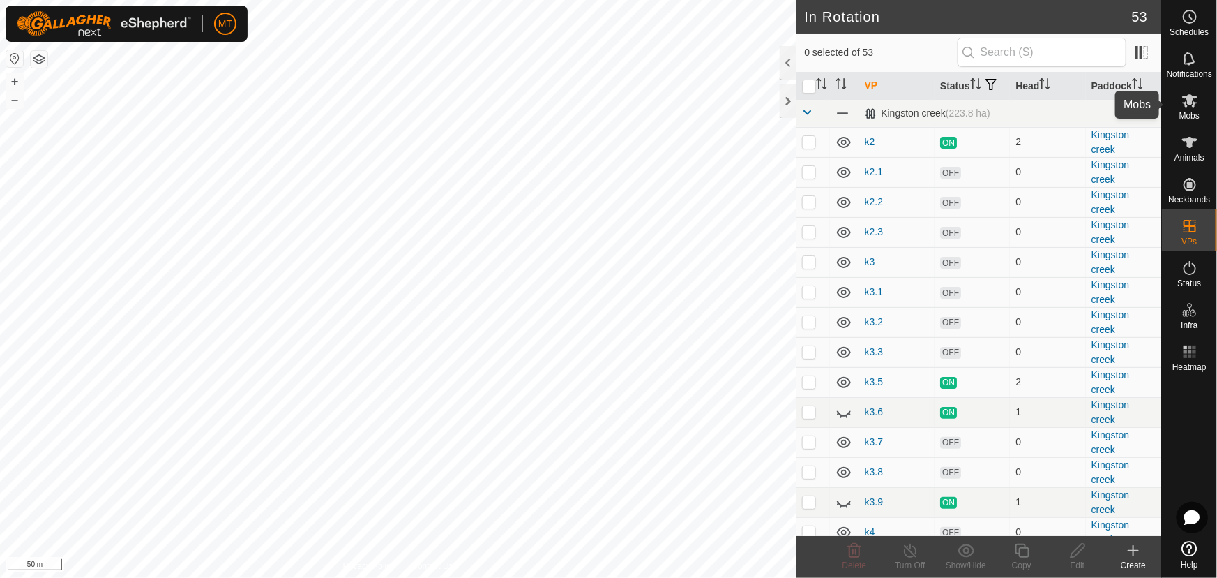
click at [1189, 105] on icon at bounding box center [1190, 100] width 17 height 17
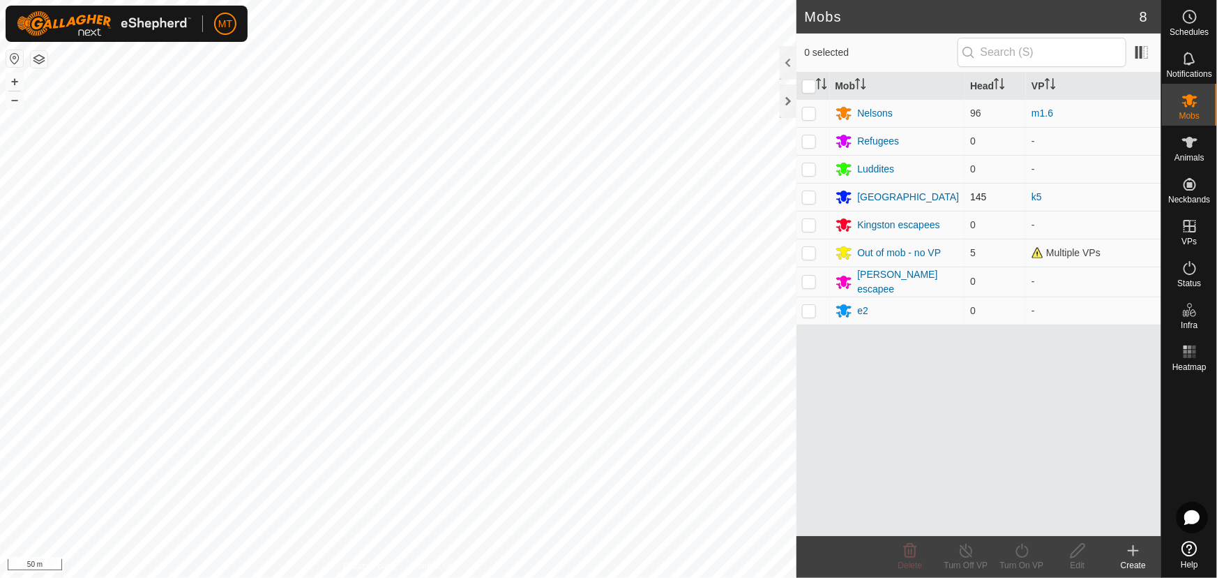
click at [804, 193] on p-checkbox at bounding box center [809, 196] width 14 height 11
checkbox input "true"
click at [1024, 552] on icon at bounding box center [1022, 550] width 17 height 17
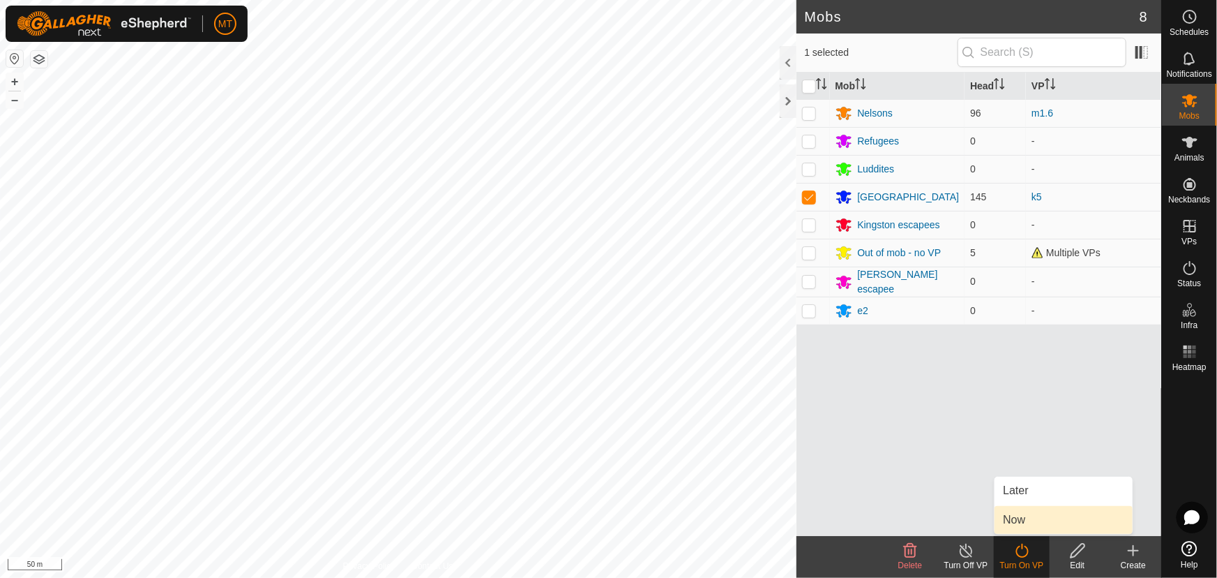
click at [1025, 511] on link "Now" at bounding box center [1064, 520] width 138 height 28
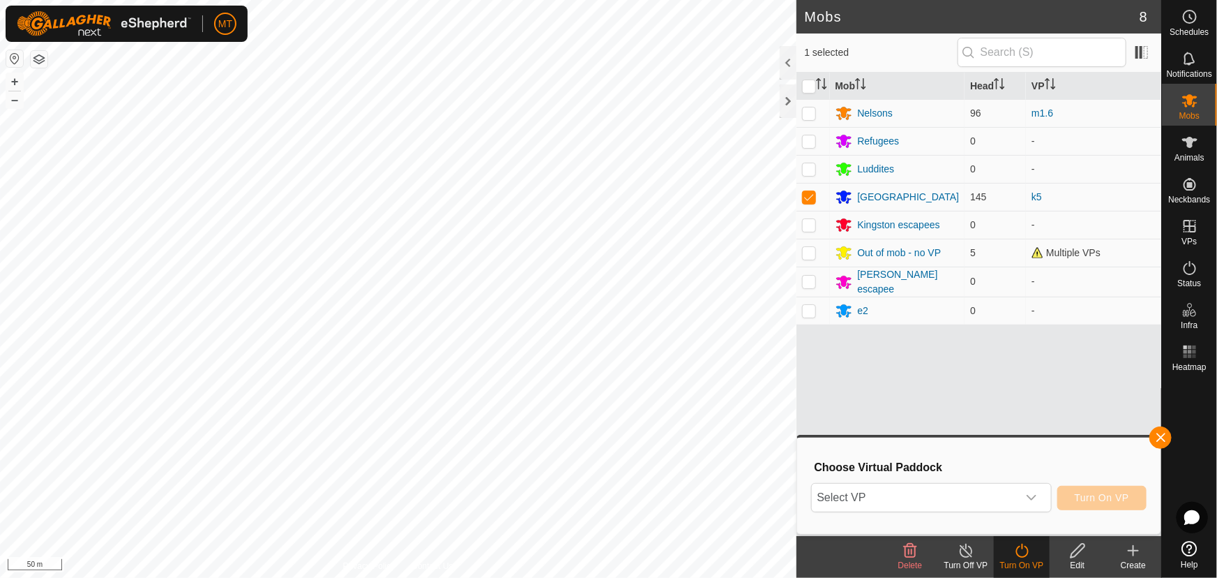
click at [902, 479] on div "Choose Virtual Paddock Select VP Turn On VP" at bounding box center [979, 486] width 347 height 80
click at [896, 484] on span "Select VP" at bounding box center [915, 497] width 206 height 28
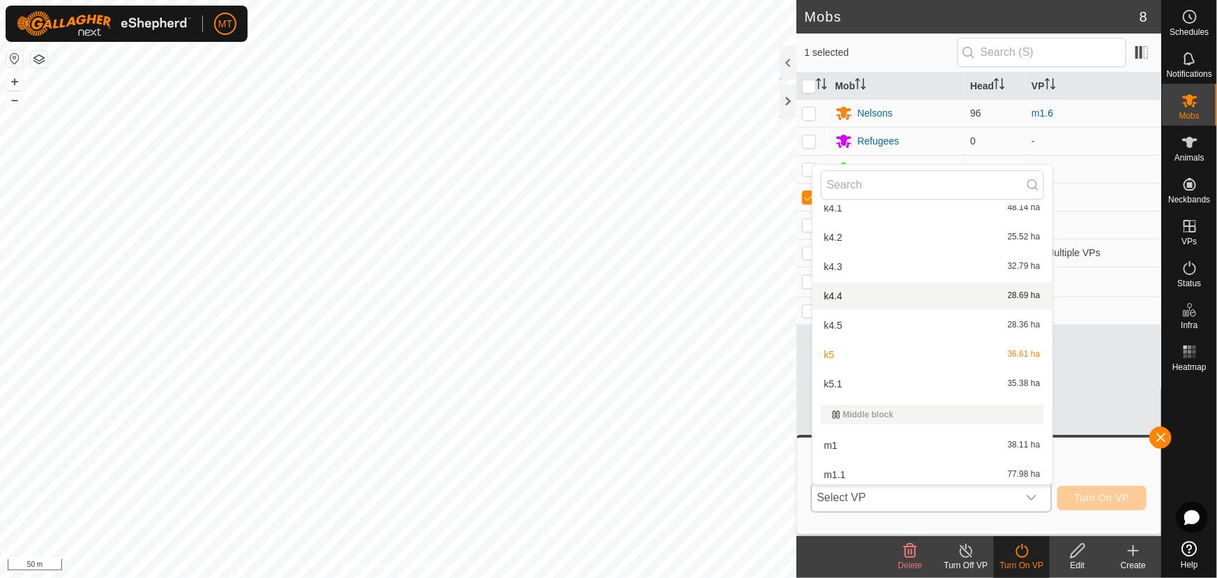
scroll to position [459, 0]
click at [837, 372] on li "k5.1 35.38 ha" at bounding box center [933, 378] width 240 height 28
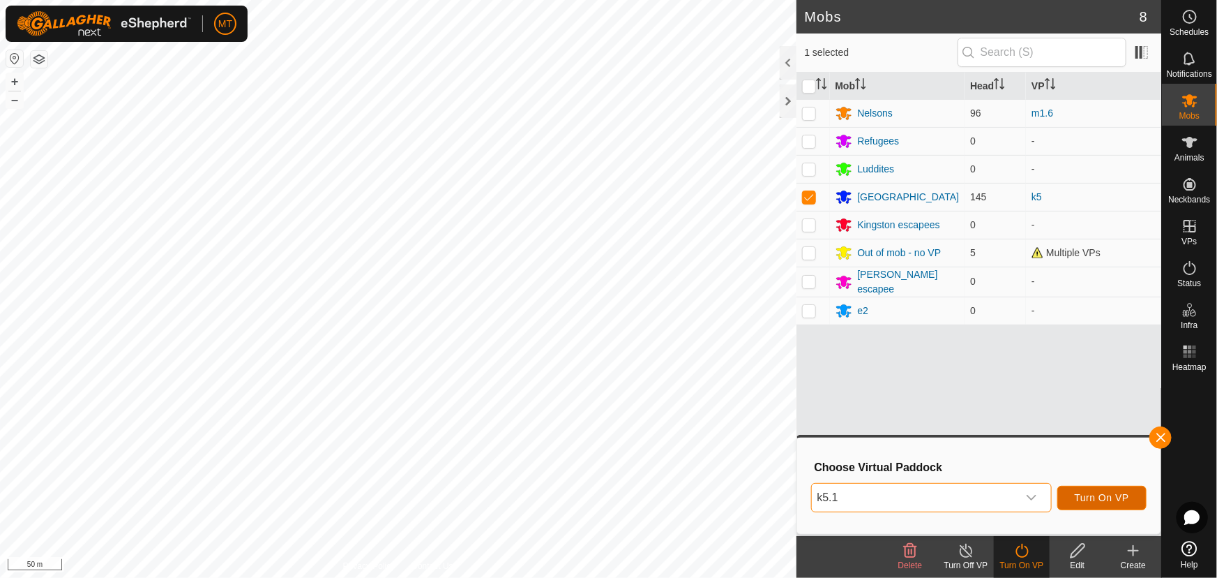
click at [1090, 492] on span "Turn On VP" at bounding box center [1102, 497] width 54 height 11
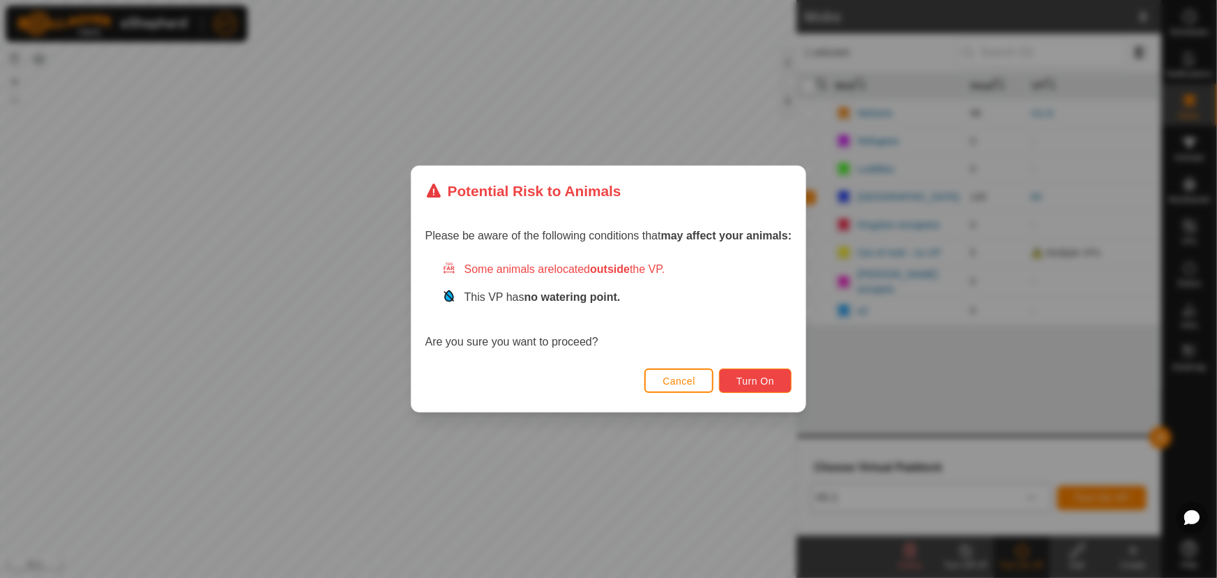
click at [774, 372] on button "Turn On" at bounding box center [755, 380] width 73 height 24
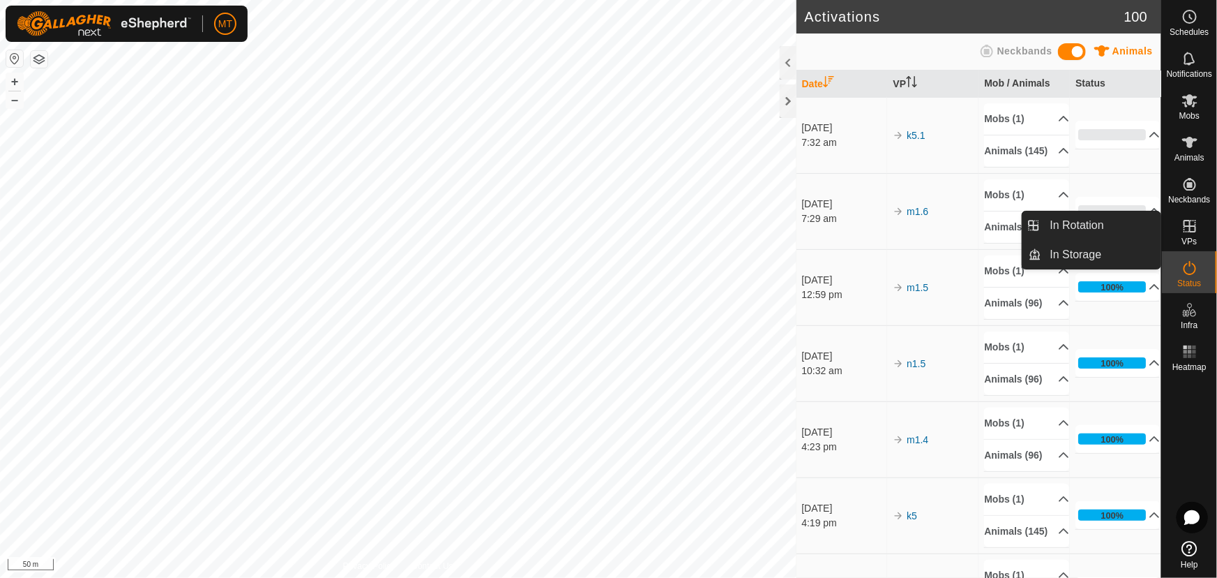
click at [1191, 222] on icon at bounding box center [1190, 226] width 17 height 17
click at [1088, 227] on link "In Rotation" at bounding box center [1101, 225] width 119 height 28
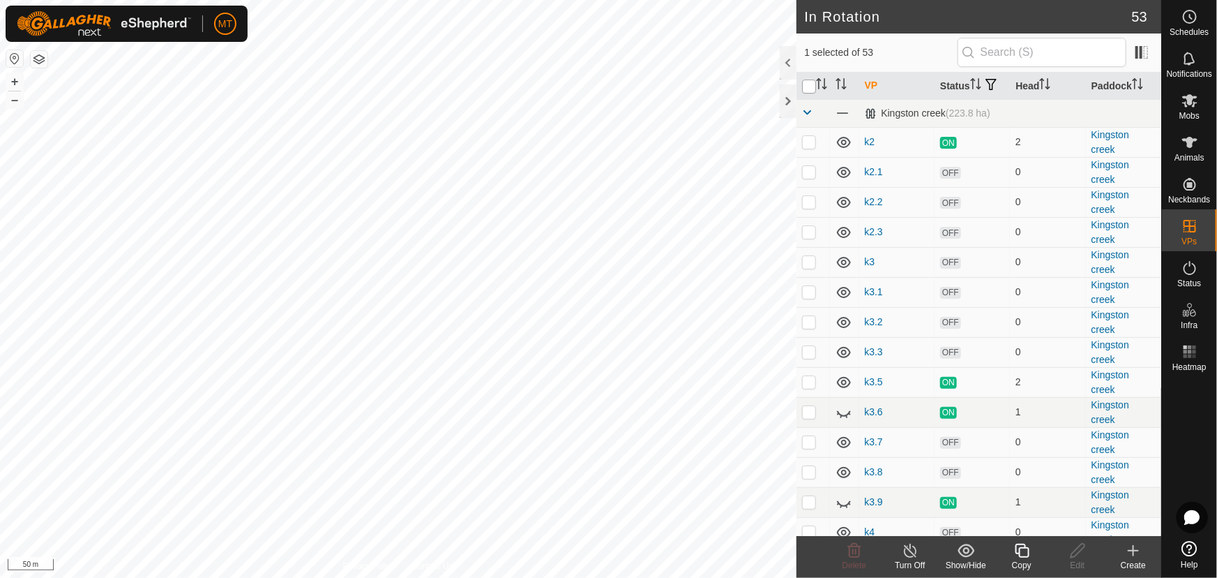
click at [808, 91] on input "checkbox" at bounding box center [809, 87] width 14 height 14
checkbox input "true"
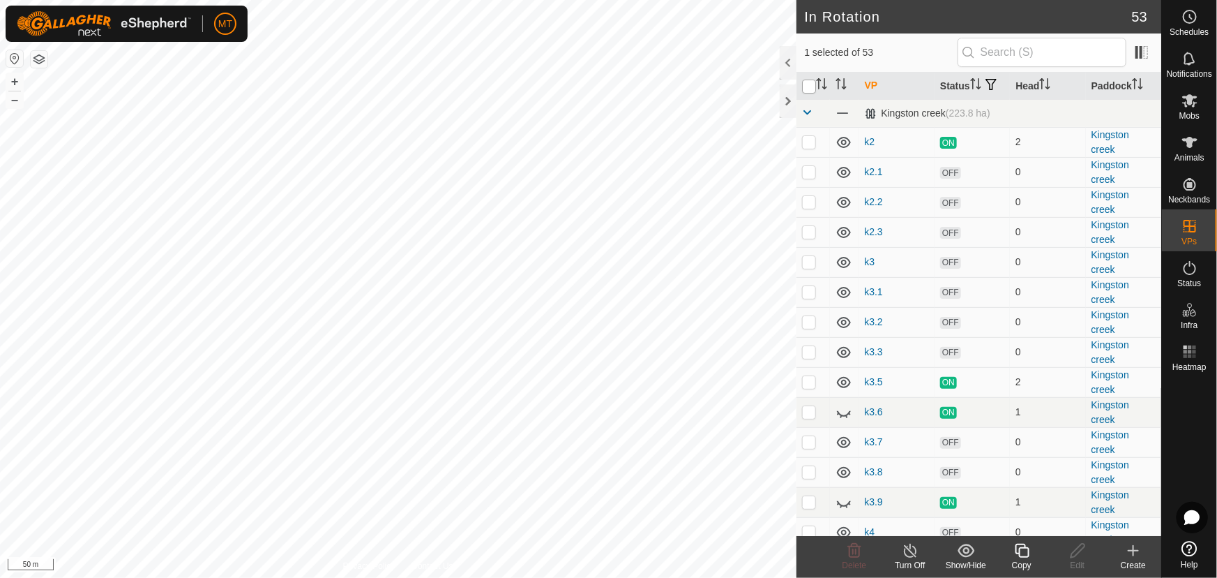
checkbox input "true"
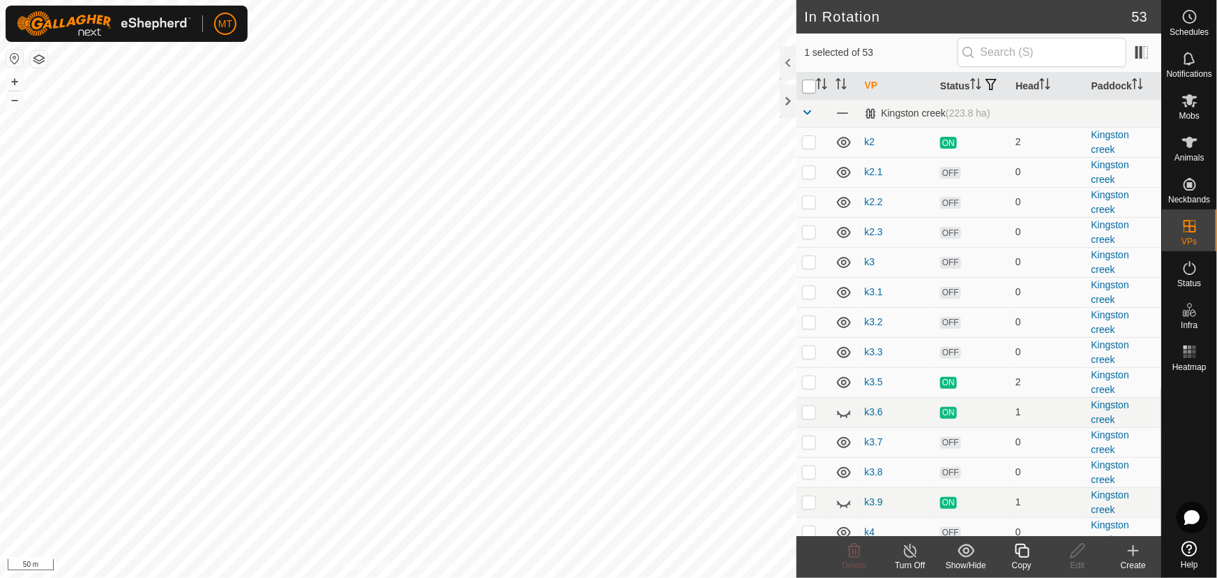
checkbox input "true"
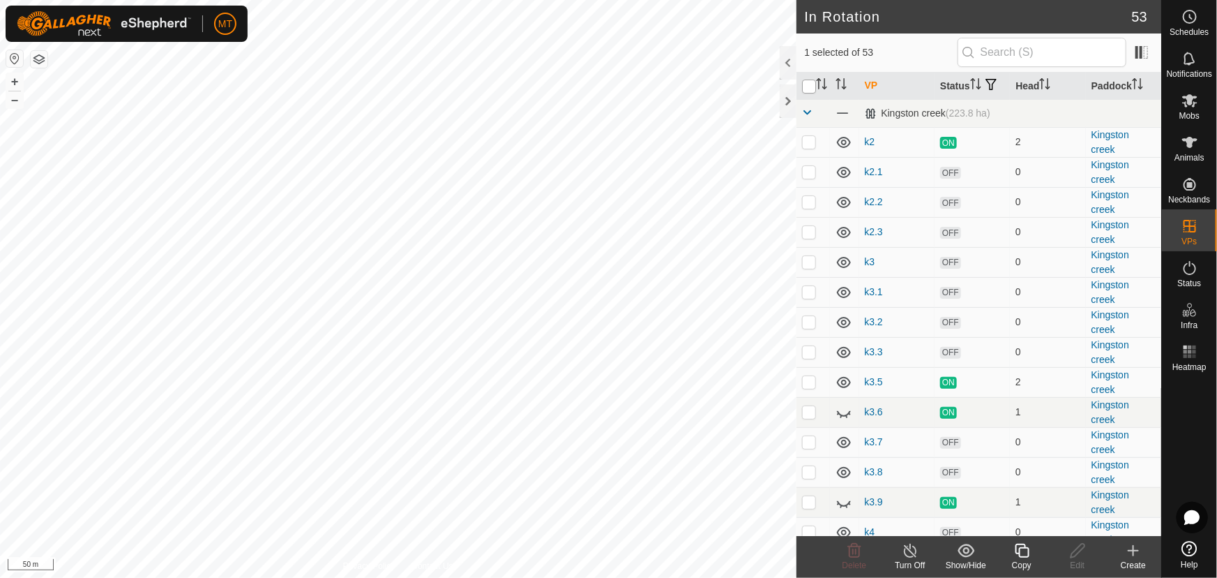
checkbox input "true"
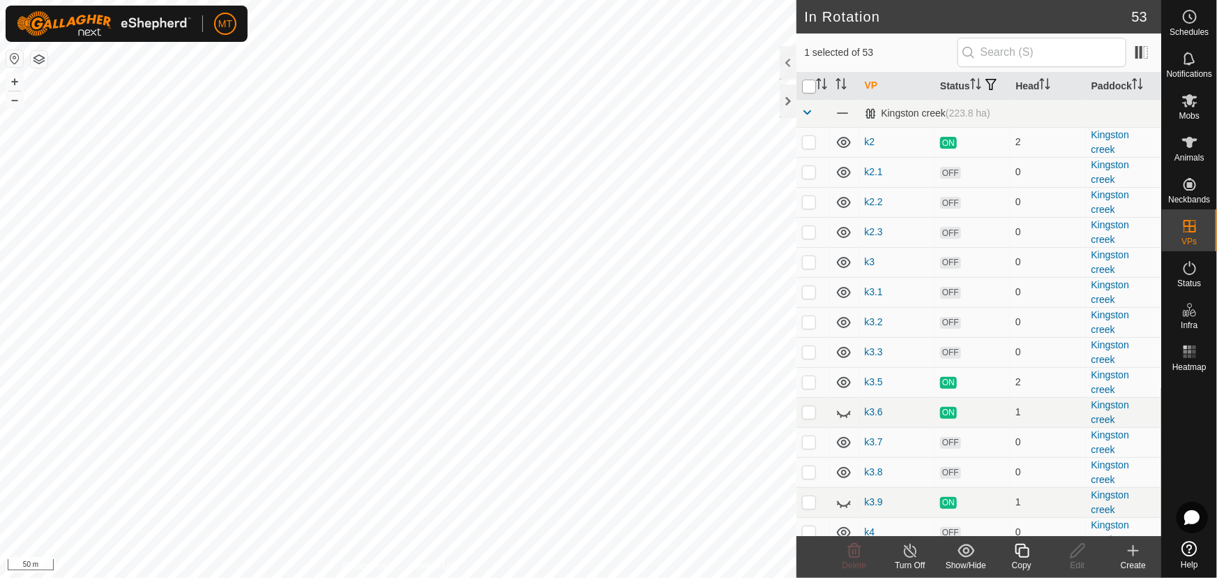
checkbox input "true"
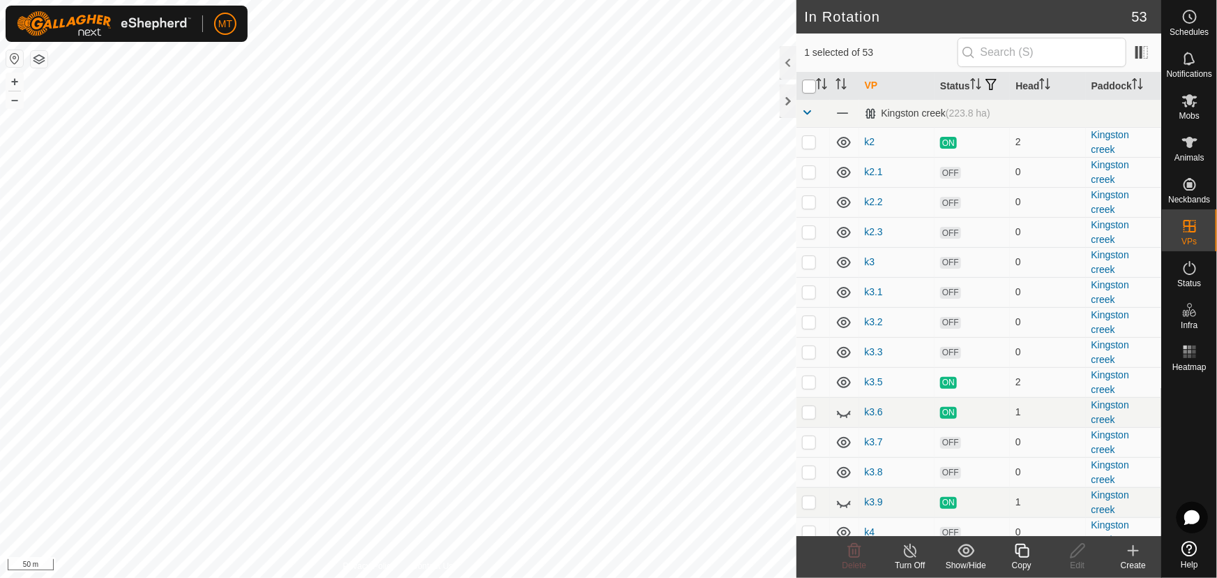
checkbox input "true"
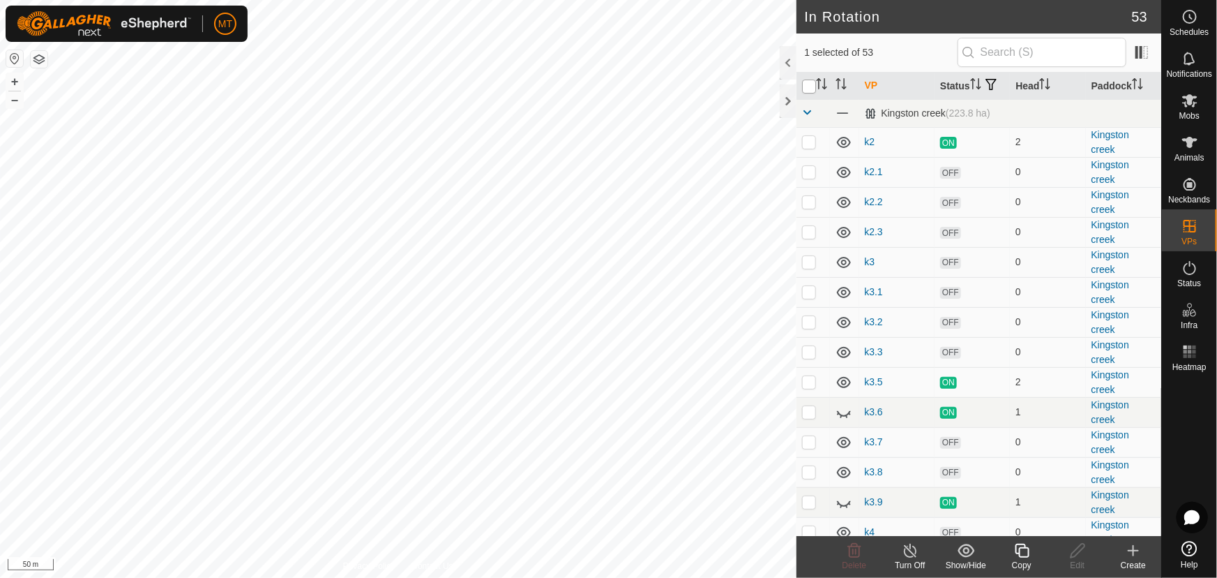
checkbox input "true"
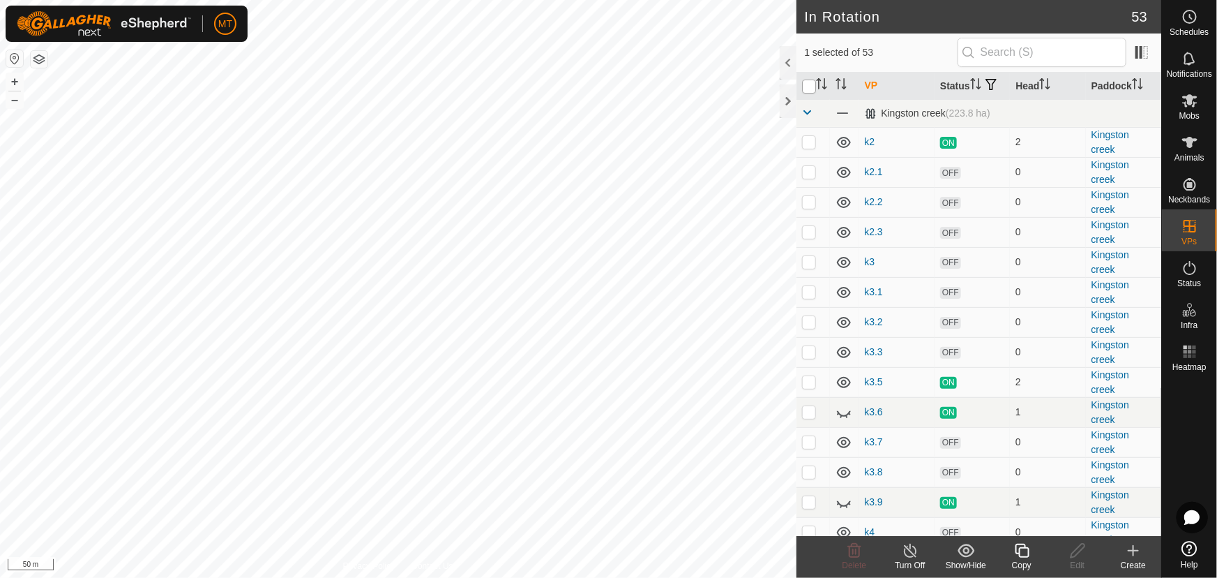
checkbox input "true"
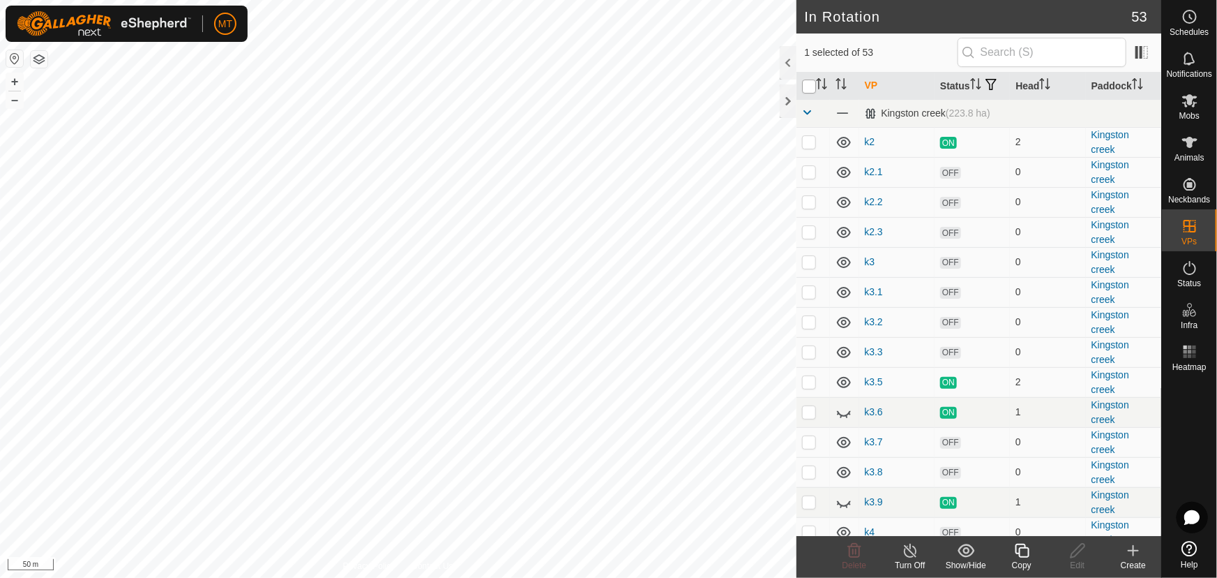
checkbox input "true"
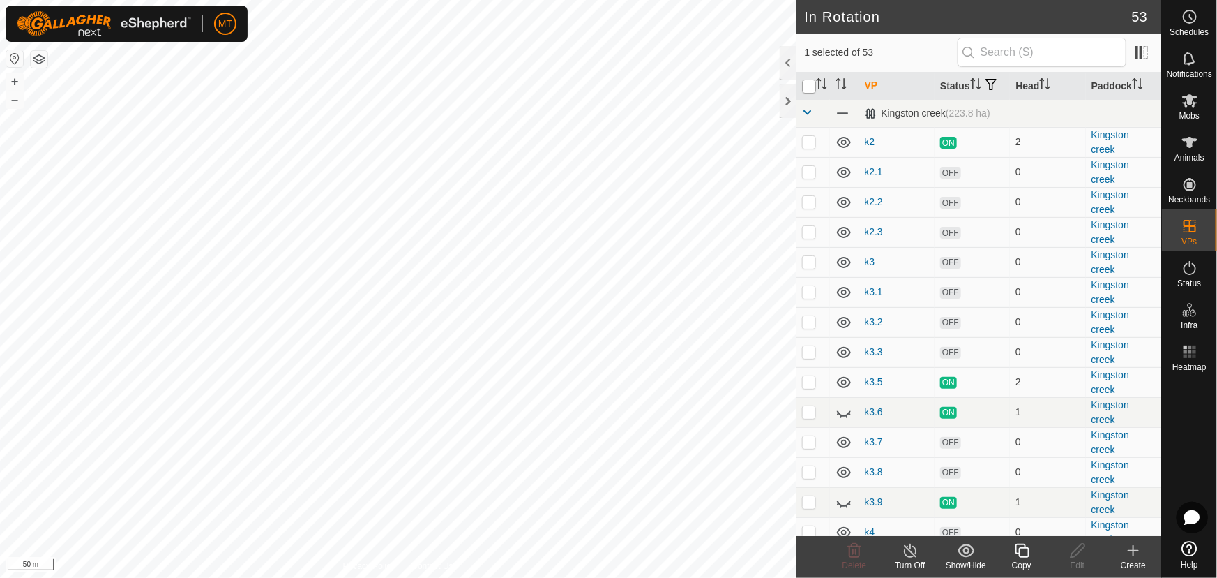
checkbox input "true"
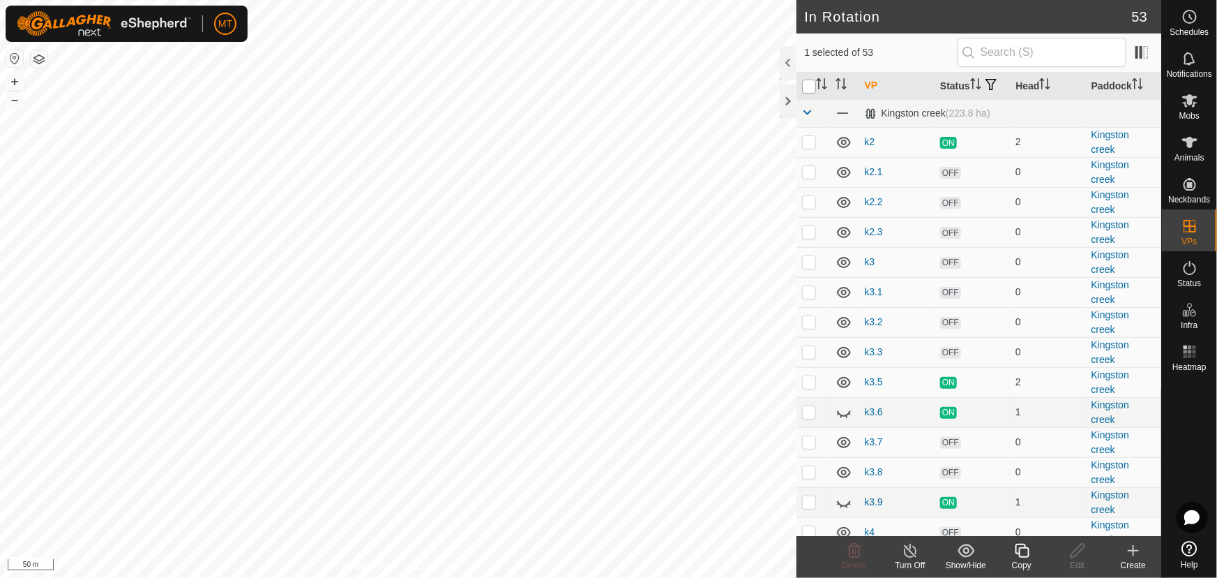
checkbox input "true"
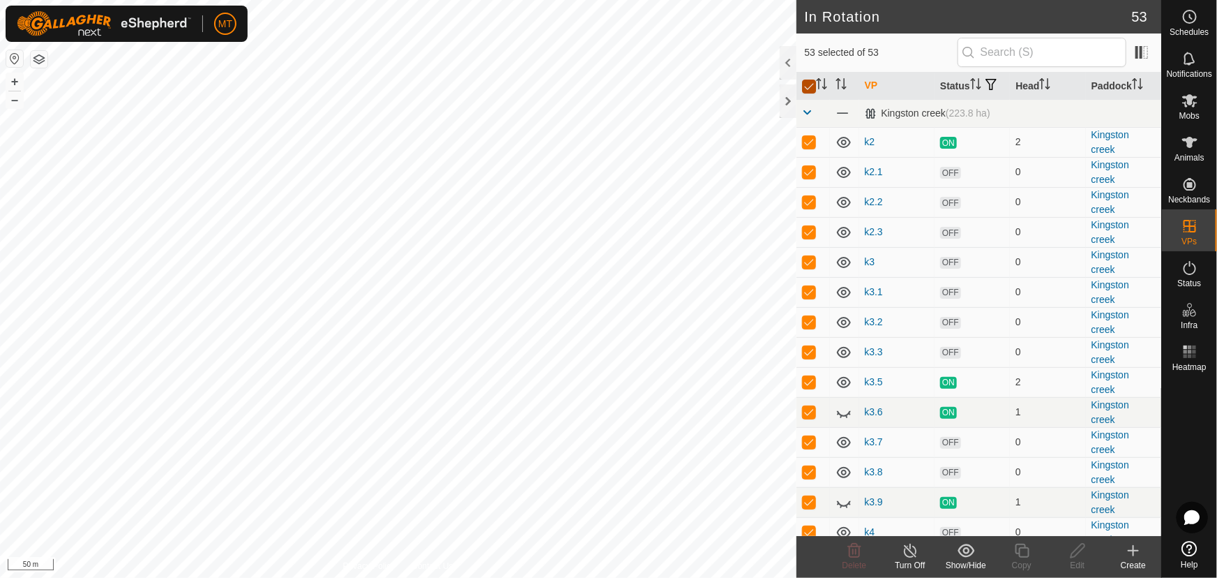
click at [808, 91] on input "checkbox" at bounding box center [809, 87] width 14 height 14
checkbox input "false"
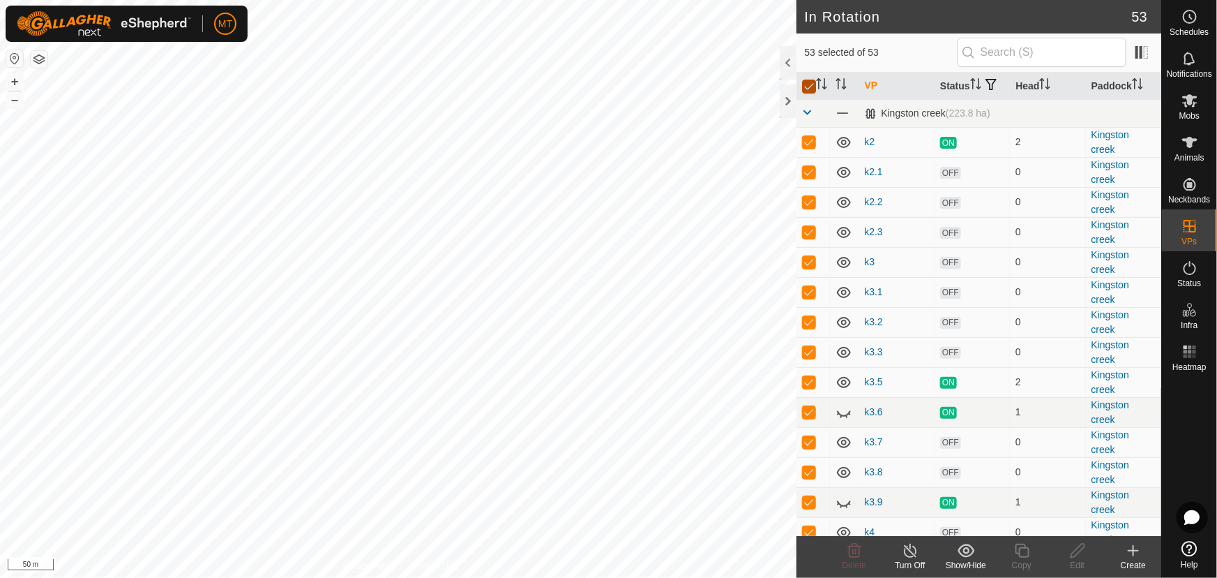
checkbox input "false"
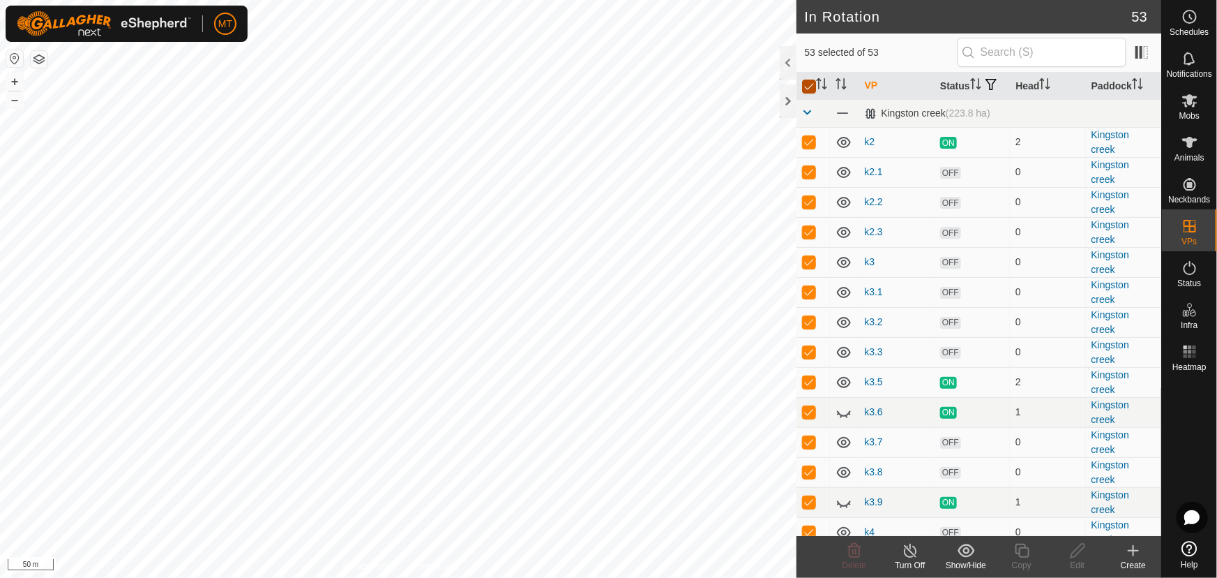
checkbox input "false"
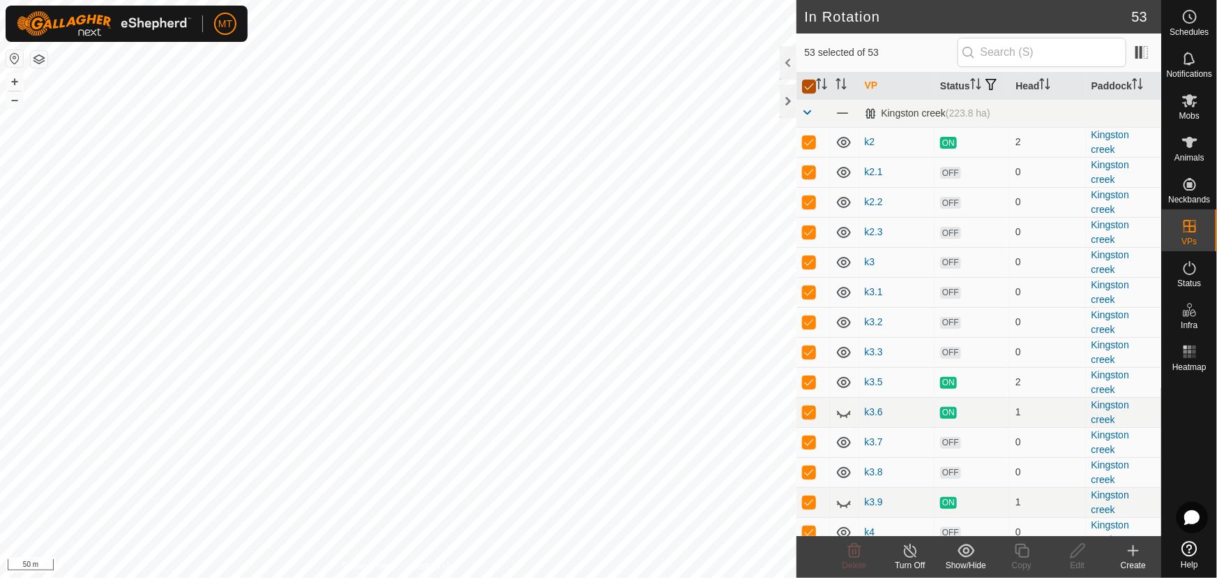
checkbox input "false"
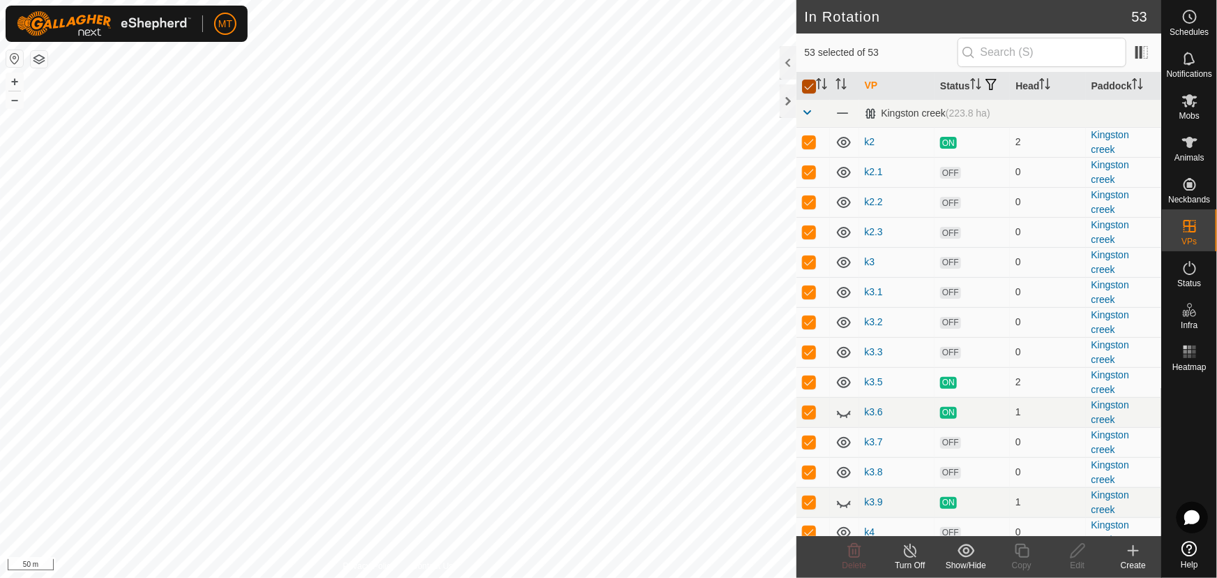
checkbox input "false"
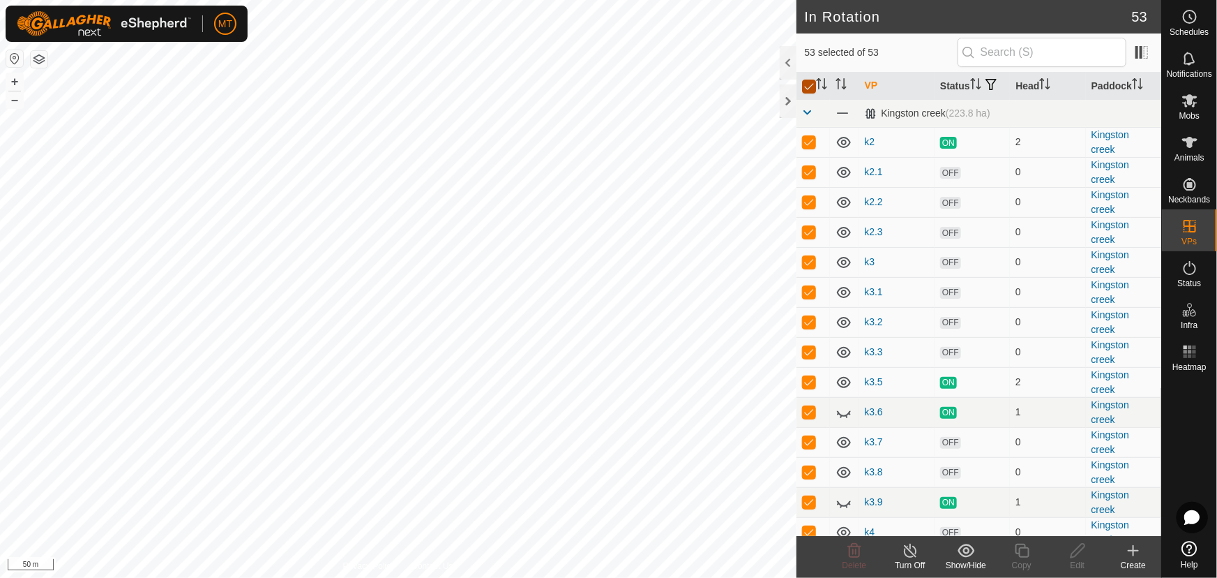
checkbox input "false"
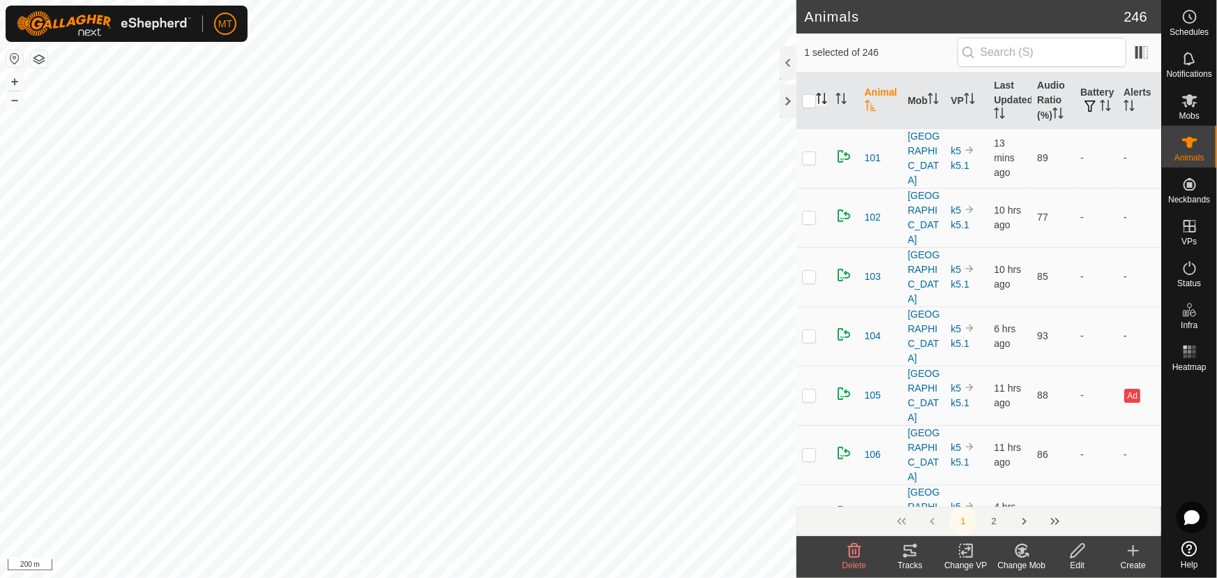
click at [825, 98] on icon "Activate to sort" at bounding box center [821, 98] width 11 height 11
click at [1020, 557] on icon at bounding box center [1022, 550] width 12 height 13
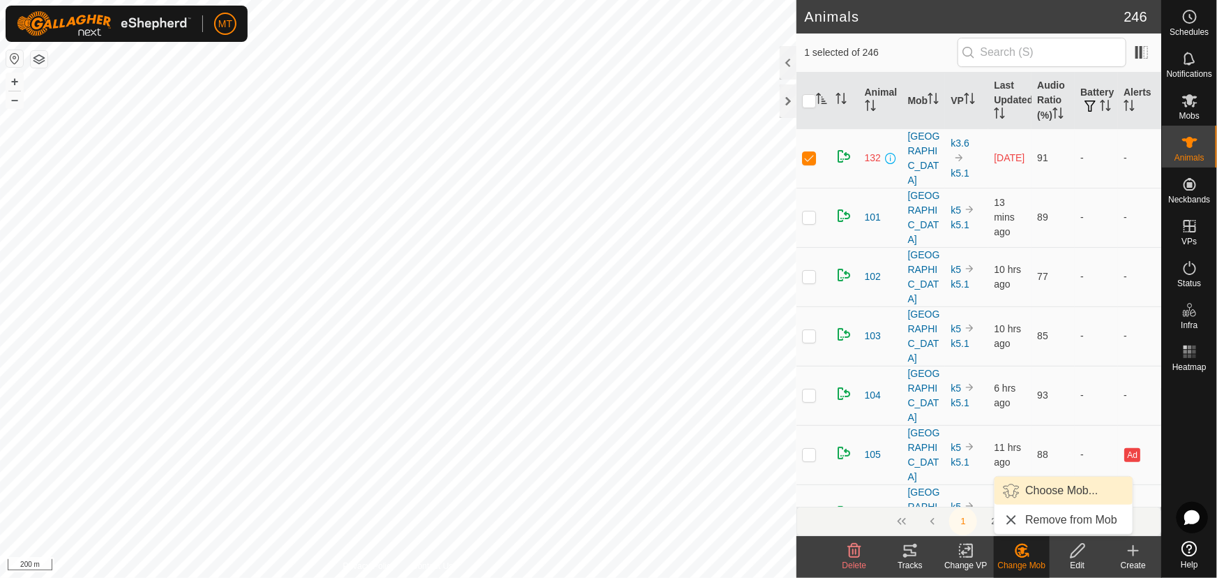
click at [1033, 493] on link "Choose Mob..." at bounding box center [1064, 490] width 138 height 28
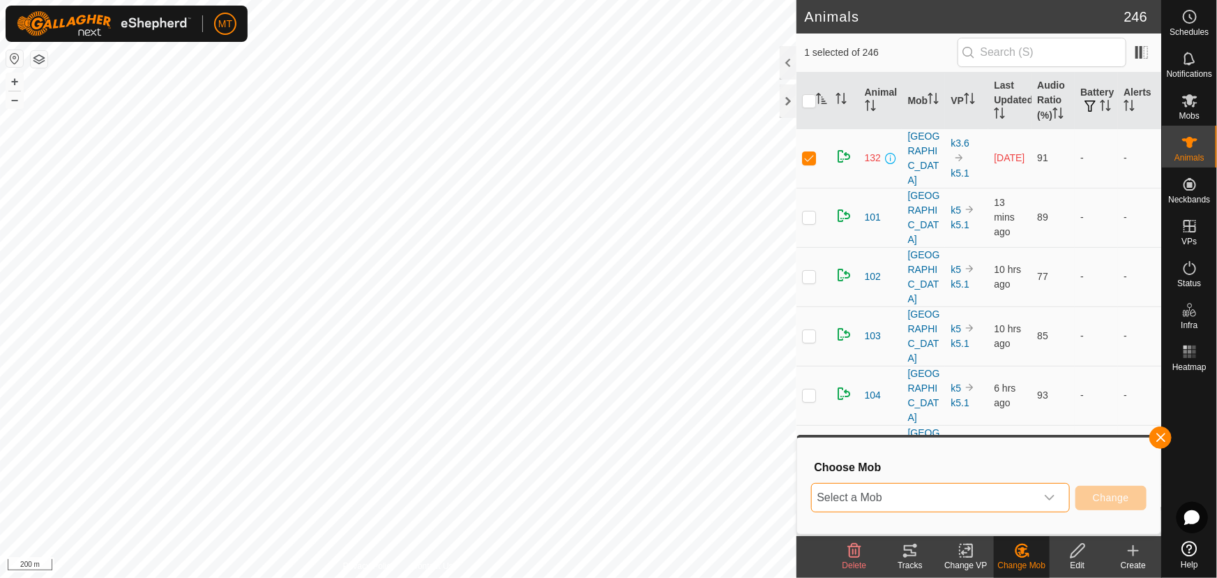
click at [999, 502] on span "Select a Mob" at bounding box center [924, 497] width 224 height 28
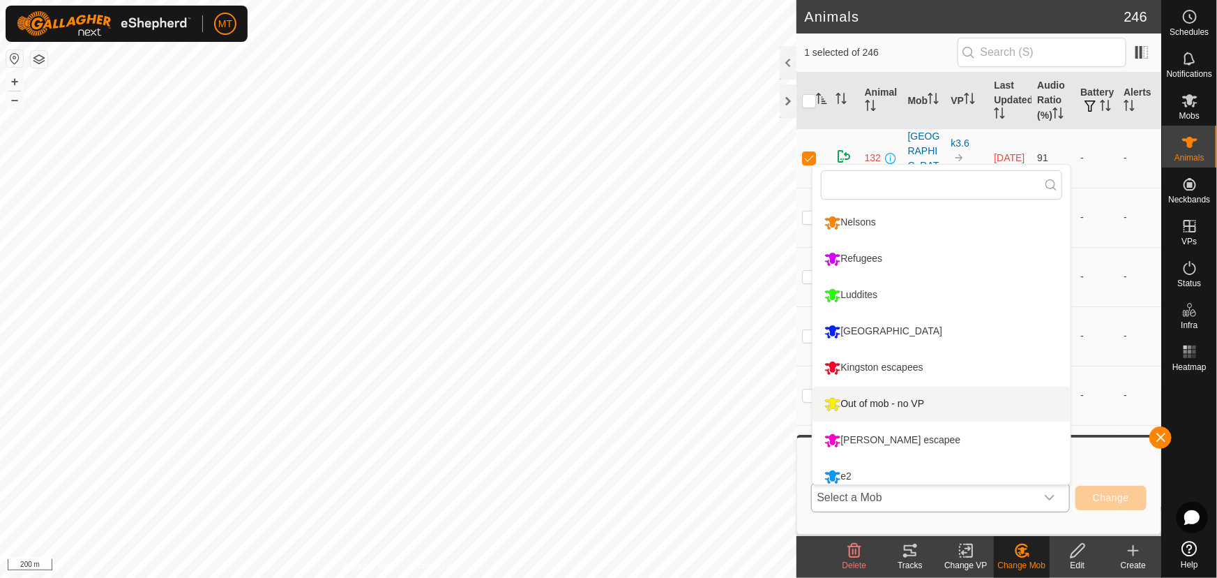
click at [873, 398] on li "Out of mob - no VP" at bounding box center [942, 403] width 258 height 35
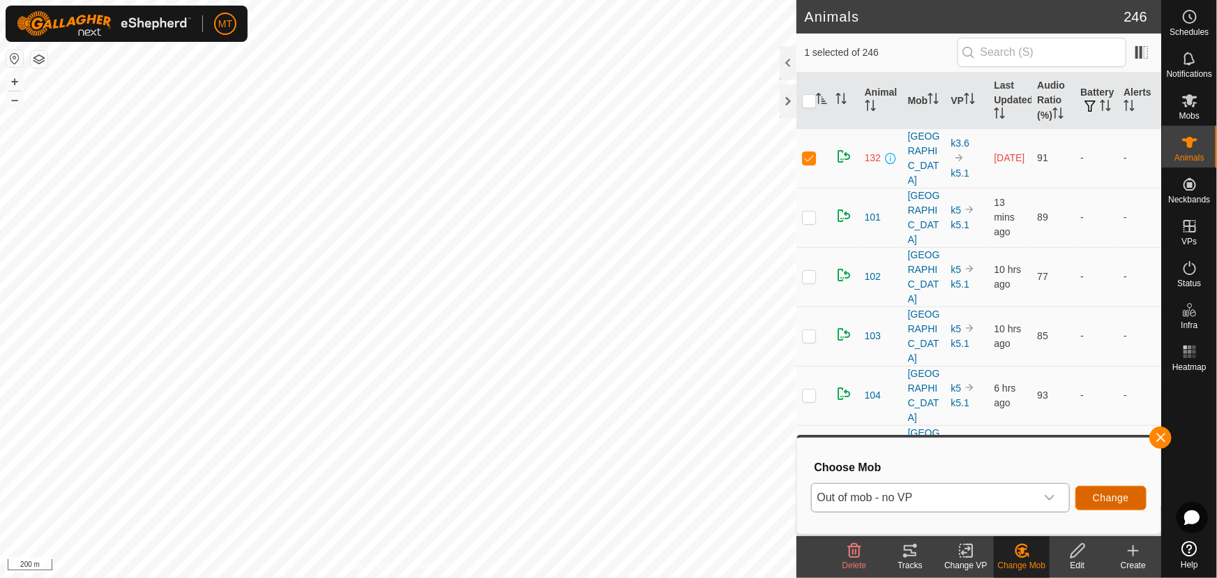
click at [1103, 500] on span "Change" at bounding box center [1111, 497] width 36 height 11
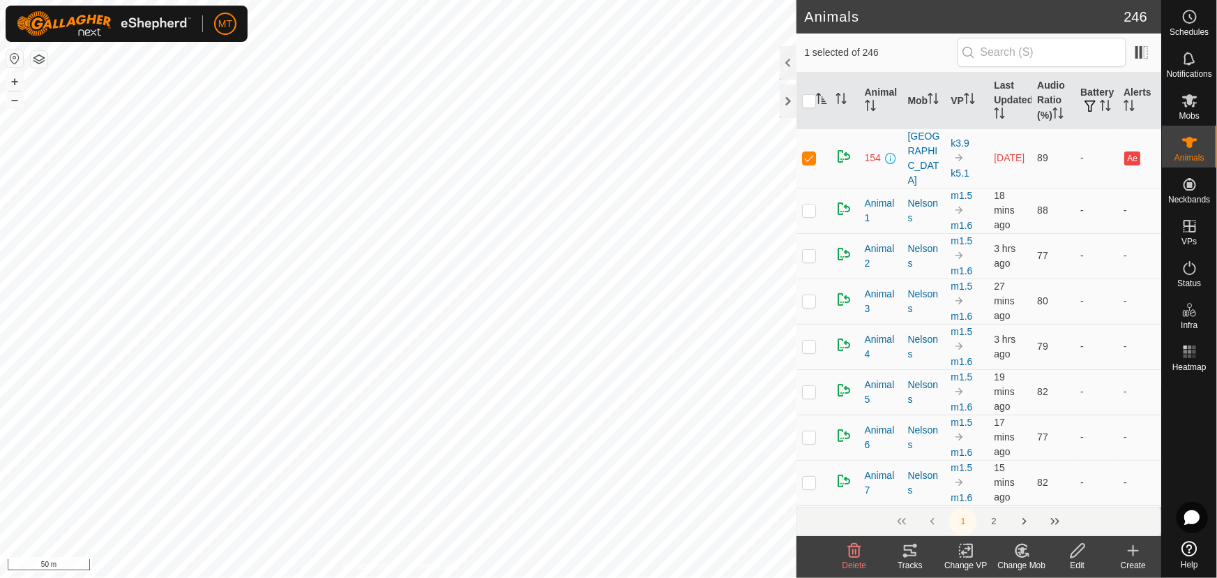
click at [1018, 552] on icon at bounding box center [1022, 550] width 17 height 17
click at [1027, 490] on link "Choose Mob..." at bounding box center [1064, 490] width 138 height 28
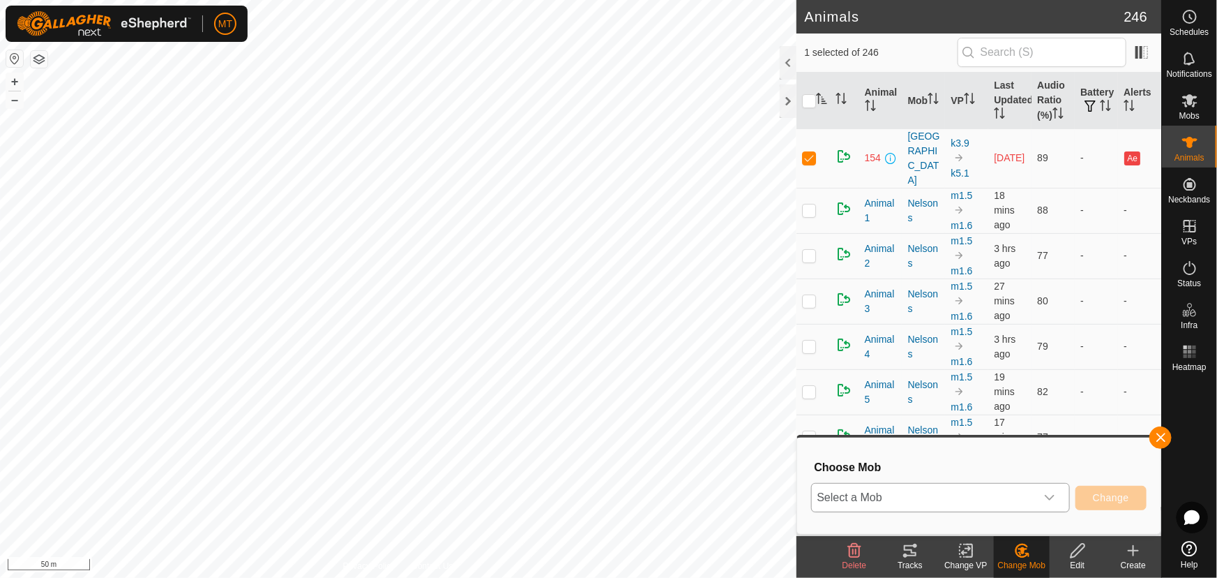
click at [1002, 496] on span "Select a Mob" at bounding box center [924, 497] width 224 height 28
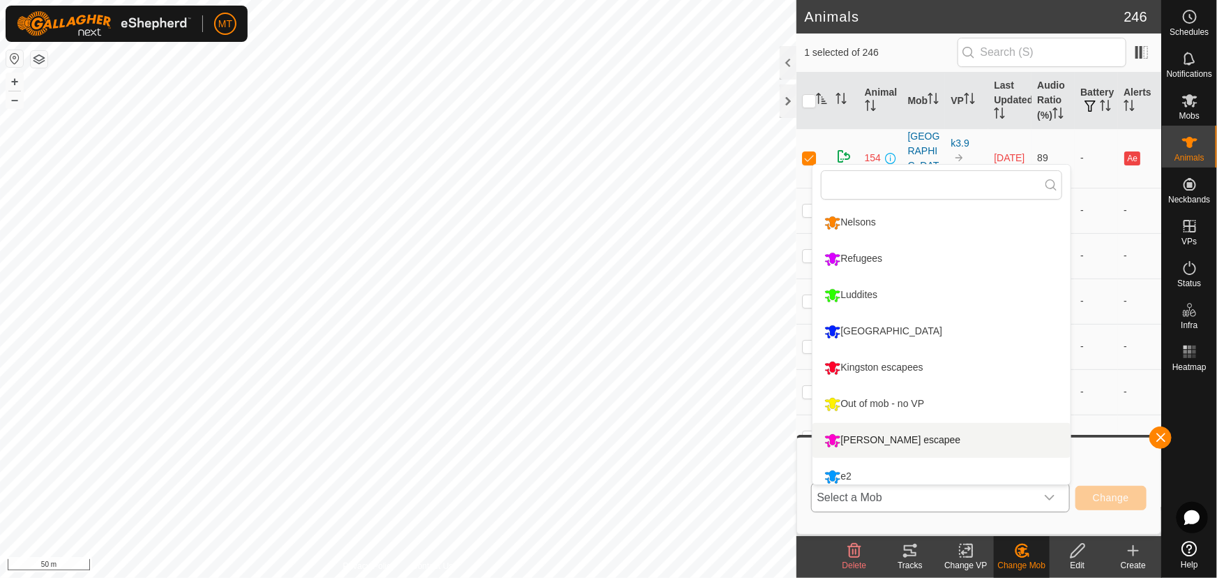
scroll to position [9, 0]
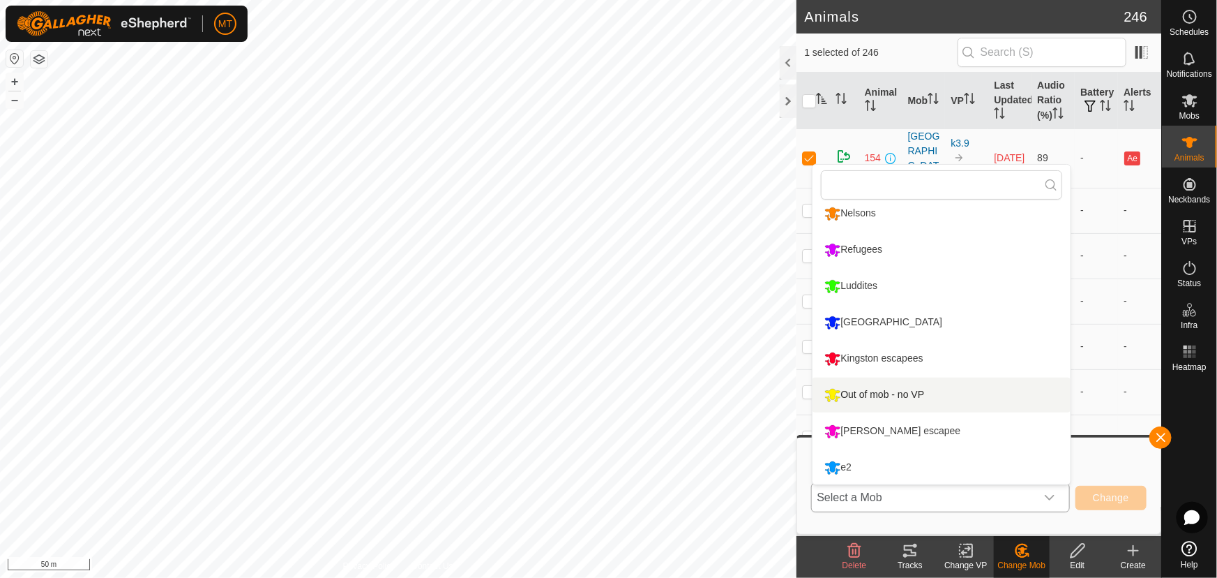
click at [873, 389] on li "Out of mob - no VP" at bounding box center [942, 394] width 258 height 35
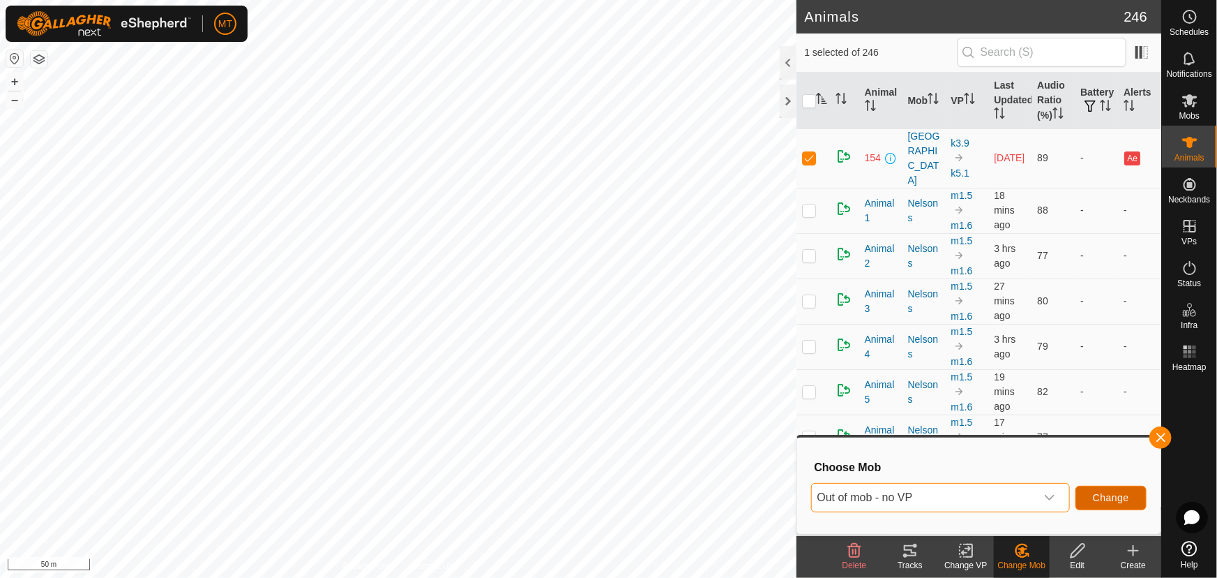
click at [1099, 498] on span "Change" at bounding box center [1111, 497] width 36 height 11
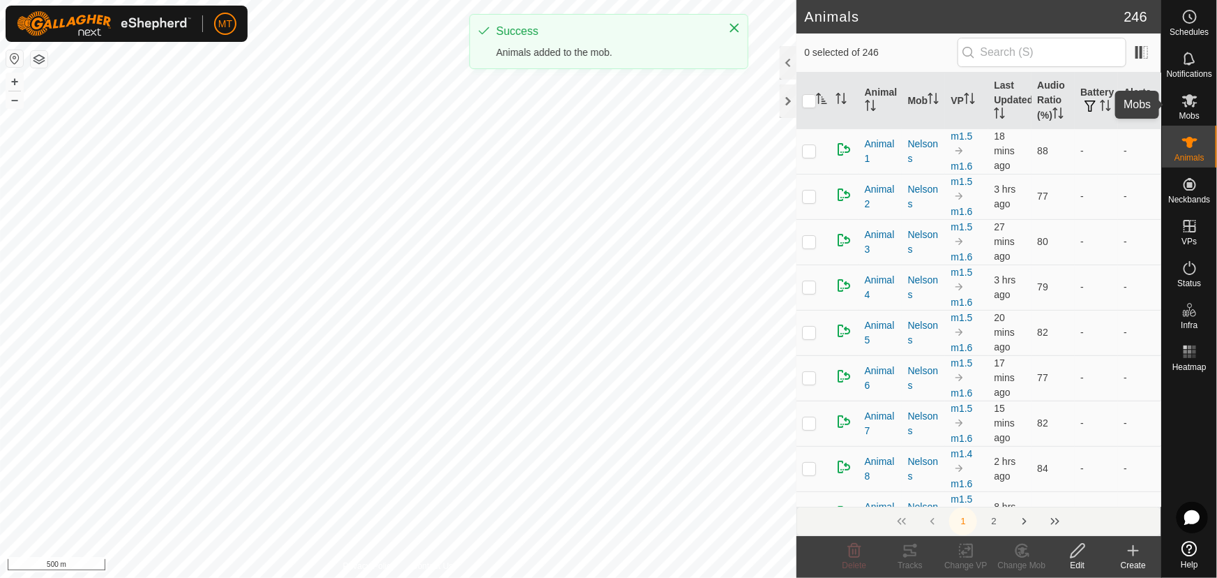
click at [1192, 107] on icon at bounding box center [1190, 100] width 17 height 17
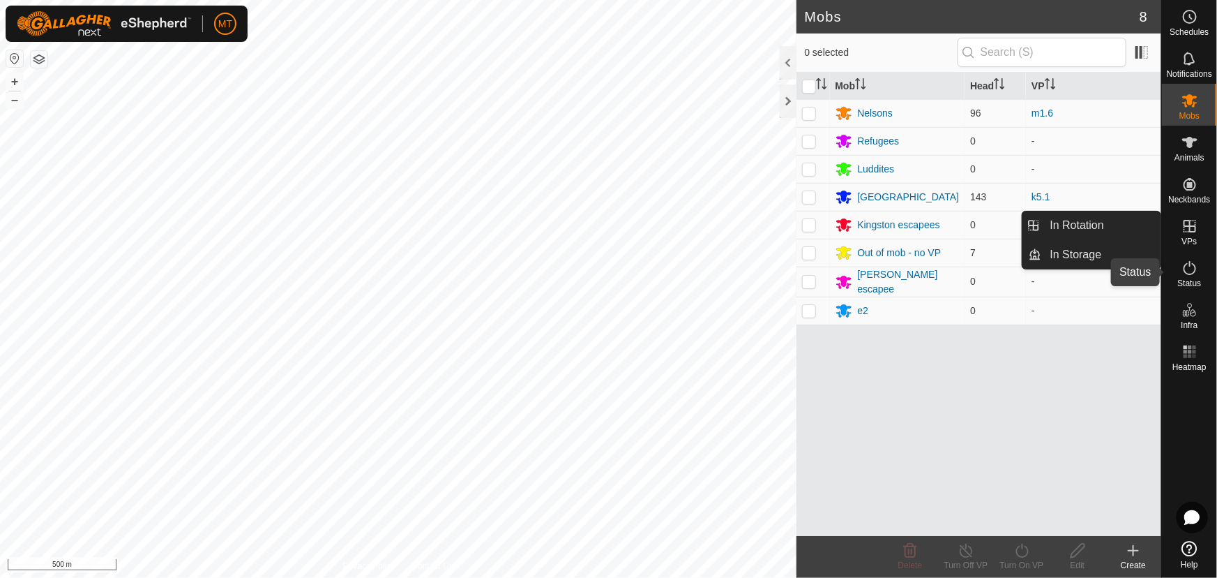
click at [1187, 269] on icon at bounding box center [1190, 267] width 17 height 17
